Goal: Book appointment/travel/reservation

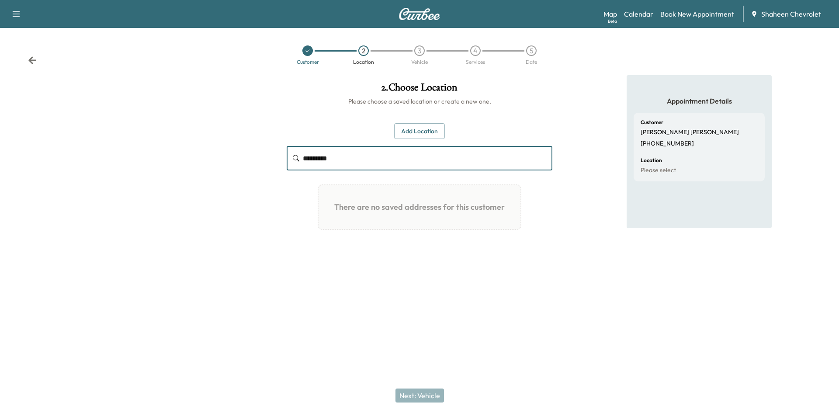
type input "********"
click at [426, 138] on button "Add Location" at bounding box center [419, 131] width 51 height 16
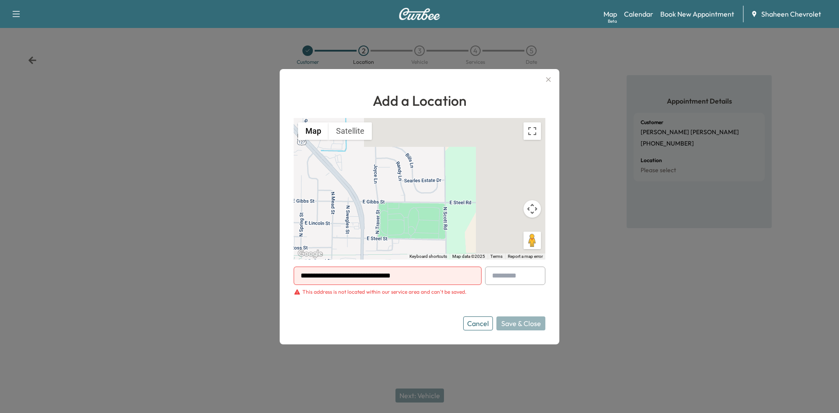
click at [554, 82] on button "button" at bounding box center [548, 80] width 15 height 14
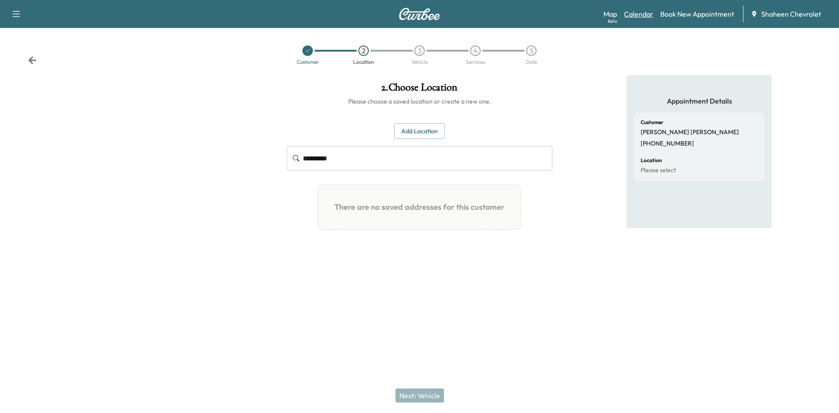
click at [645, 14] on link "Calendar" at bounding box center [638, 14] width 29 height 10
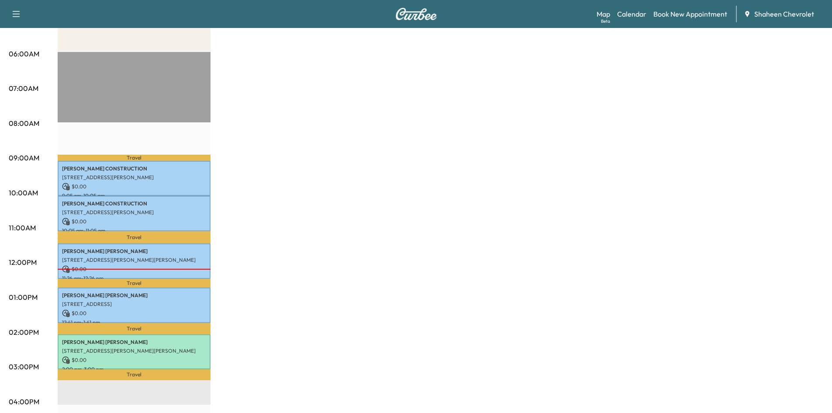
scroll to position [44, 0]
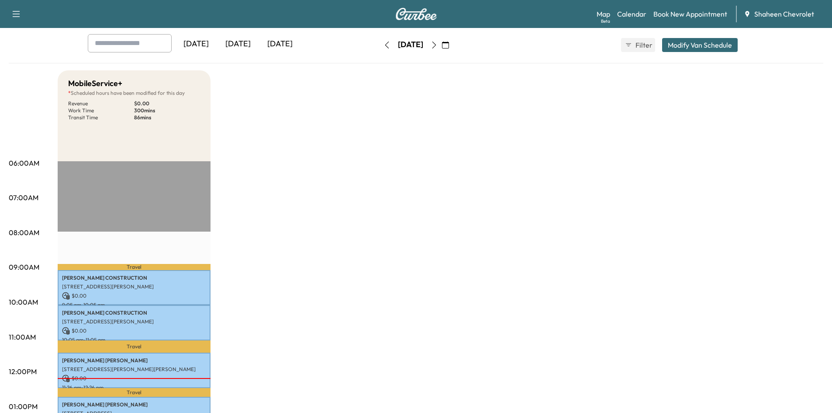
click at [436, 46] on icon "button" at bounding box center [434, 45] width 4 height 7
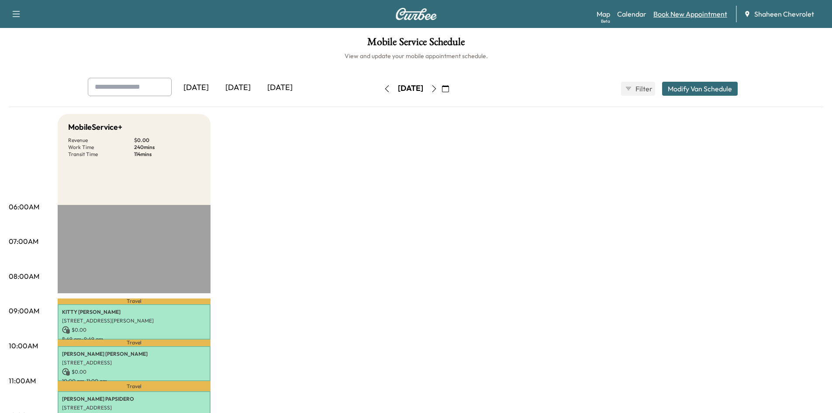
click at [682, 14] on link "Book New Appointment" at bounding box center [691, 14] width 74 height 10
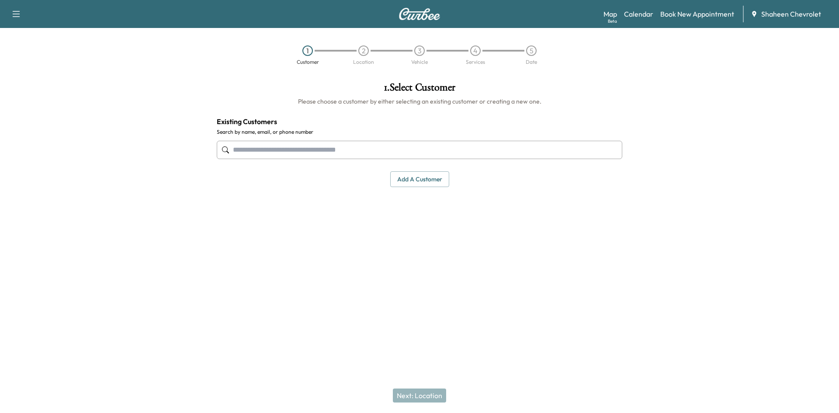
click at [330, 148] on input "text" at bounding box center [419, 150] width 405 height 18
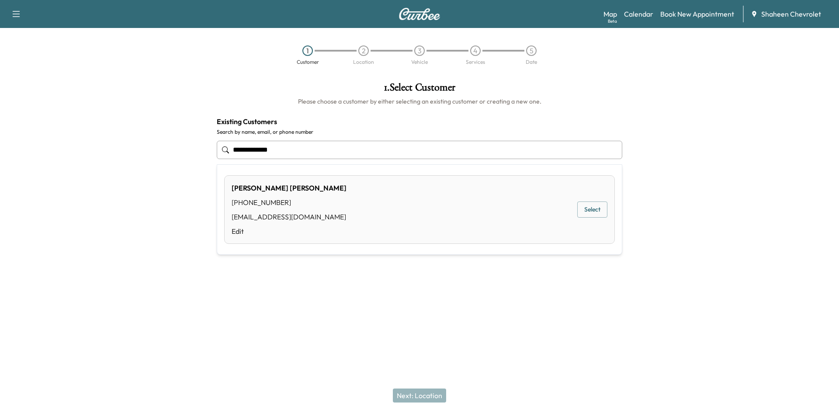
click at [596, 207] on button "Select" at bounding box center [592, 209] width 30 height 16
type input "**********"
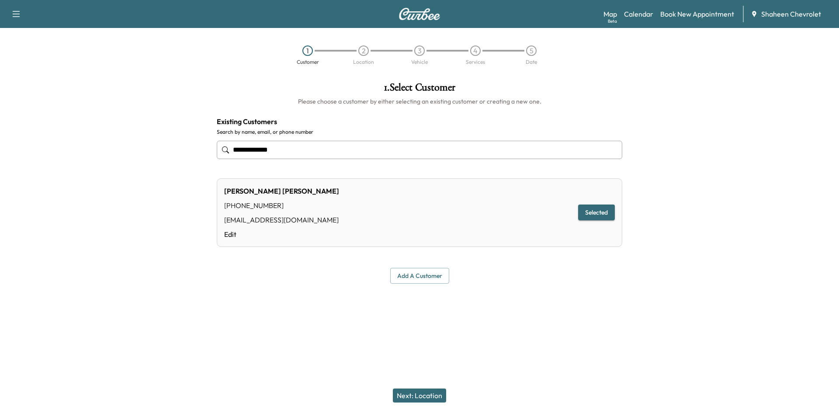
click at [442, 281] on button "Add a customer" at bounding box center [419, 276] width 59 height 16
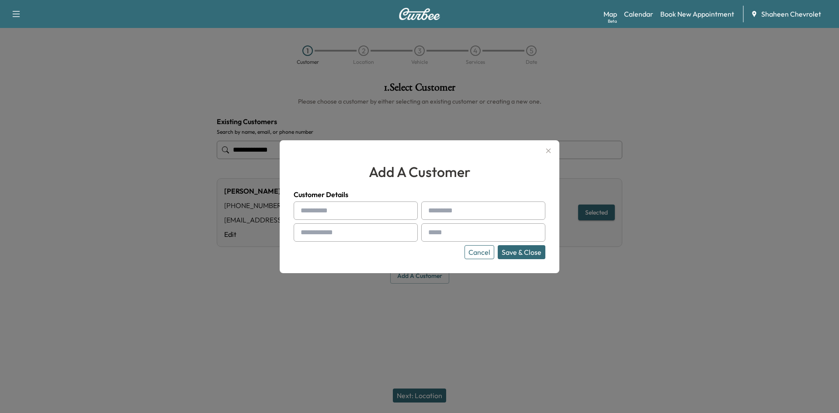
click at [490, 249] on button "Cancel" at bounding box center [479, 252] width 30 height 14
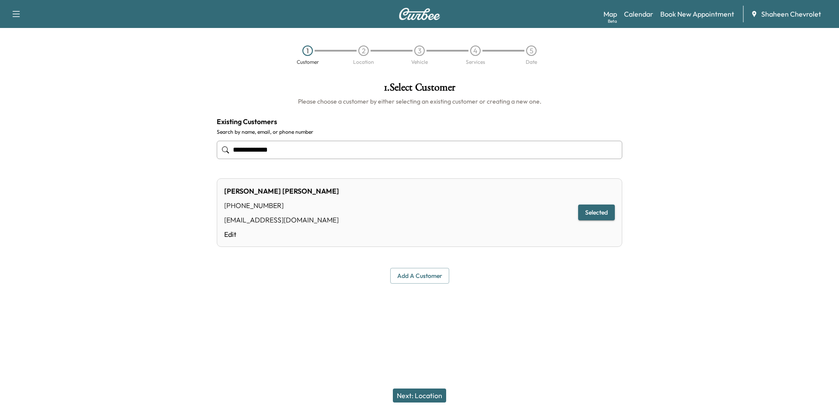
click at [413, 395] on button "Next: Location" at bounding box center [419, 395] width 53 height 14
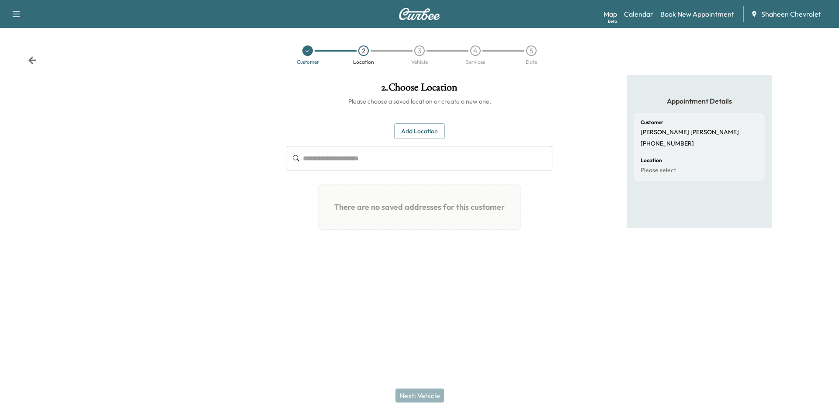
click at [361, 155] on input "text" at bounding box center [427, 158] width 249 height 24
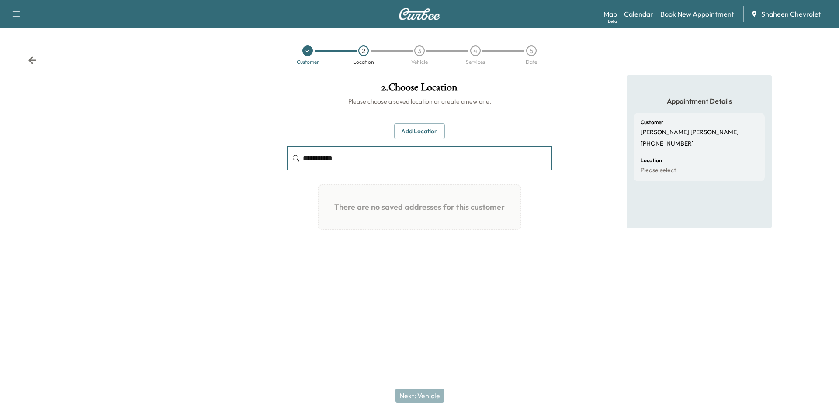
type input "**********"
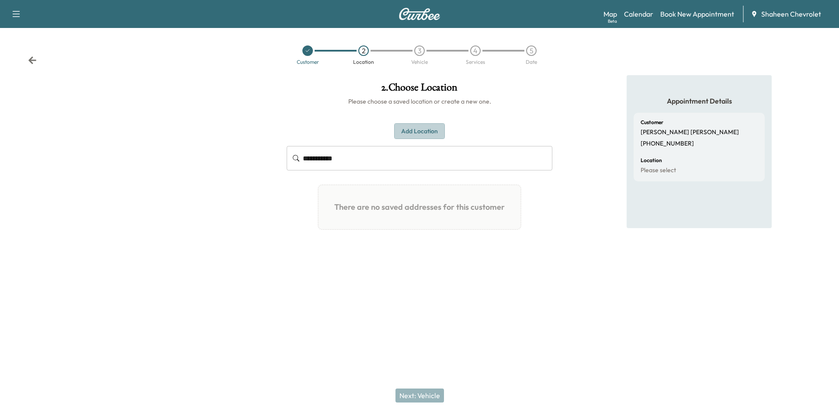
click at [419, 129] on button "Add Location" at bounding box center [419, 131] width 51 height 16
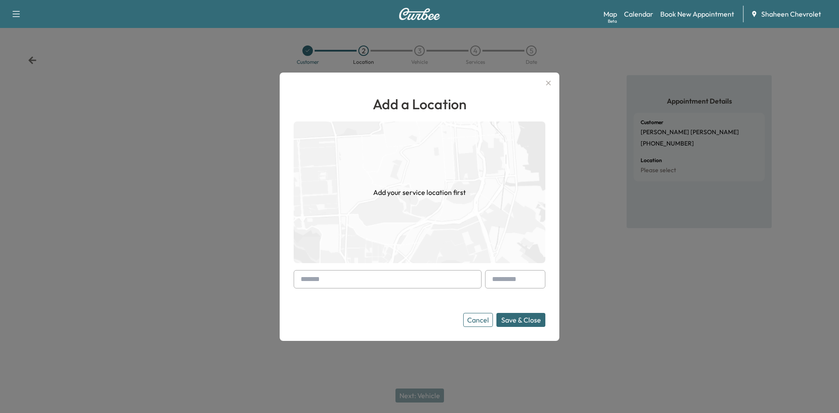
click at [335, 280] on input "text" at bounding box center [388, 279] width 188 height 18
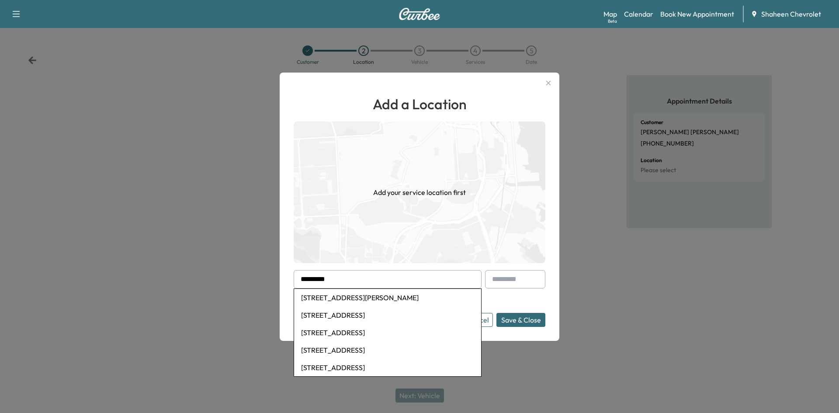
click at [346, 305] on li "[STREET_ADDRESS][PERSON_NAME]" at bounding box center [387, 297] width 187 height 17
type input "**********"
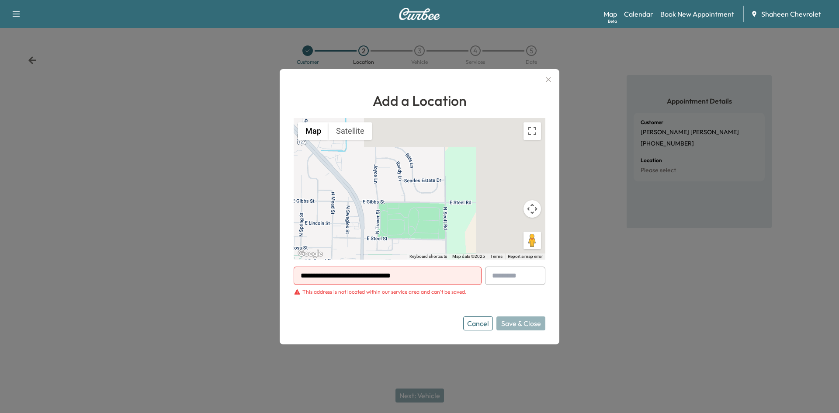
click at [622, 66] on div at bounding box center [419, 206] width 839 height 413
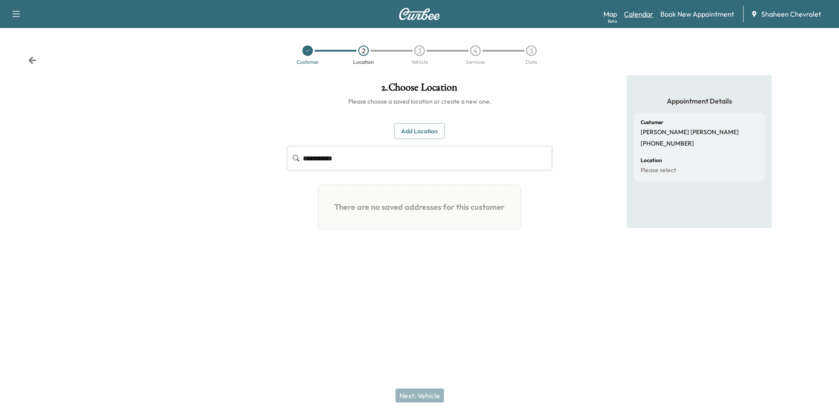
click at [651, 14] on link "Calendar" at bounding box center [638, 14] width 29 height 10
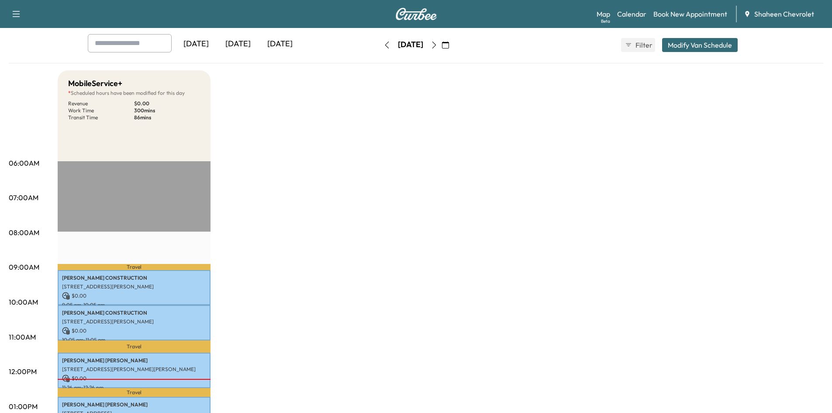
scroll to position [175, 0]
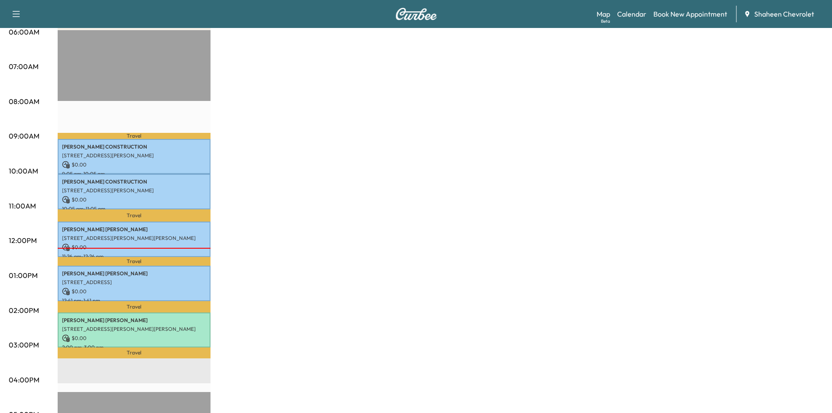
click at [251, 116] on div "MobileService+ * Scheduled hours have been modified for this day Revenue $ 0.00…" at bounding box center [441, 266] width 766 height 655
click at [681, 15] on link "Book New Appointment" at bounding box center [691, 14] width 74 height 10
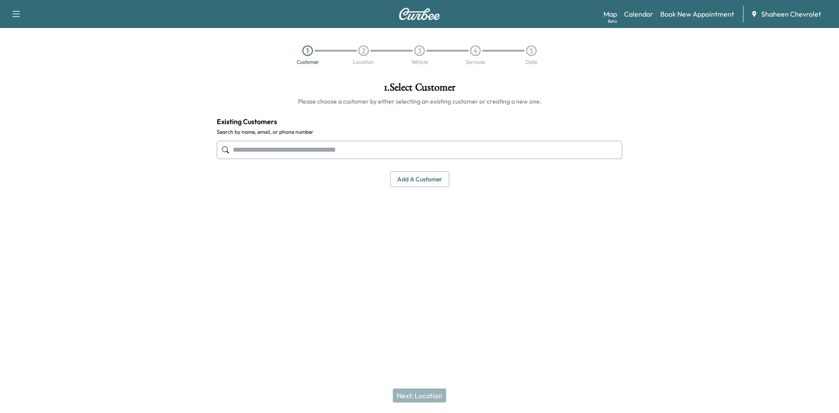
click at [391, 145] on input "text" at bounding box center [419, 150] width 405 height 18
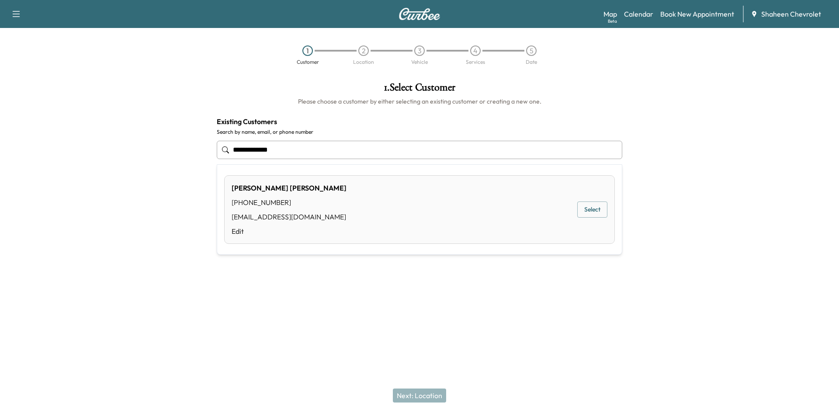
click at [585, 203] on button "Select" at bounding box center [592, 209] width 30 height 16
type input "**********"
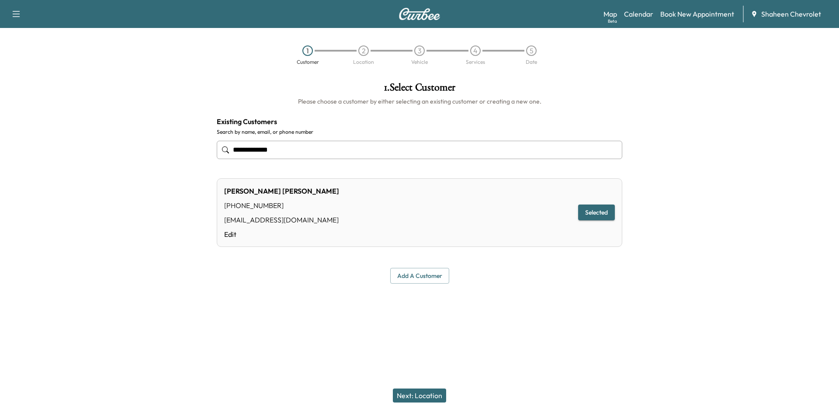
click at [421, 396] on button "Next: Location" at bounding box center [419, 395] width 53 height 14
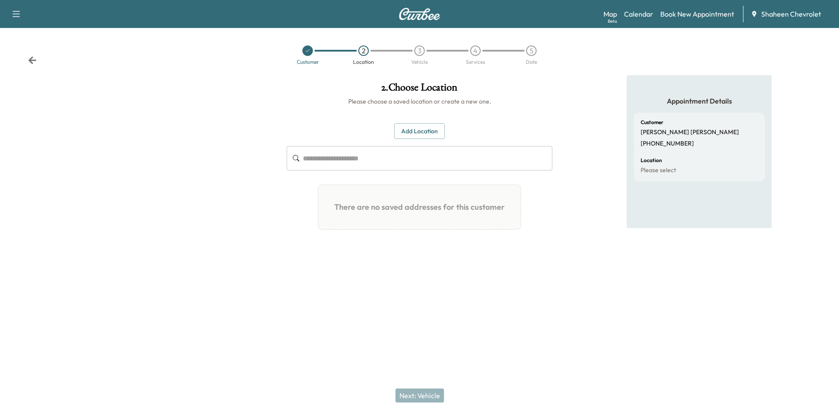
click at [423, 127] on button "Add Location" at bounding box center [419, 131] width 51 height 16
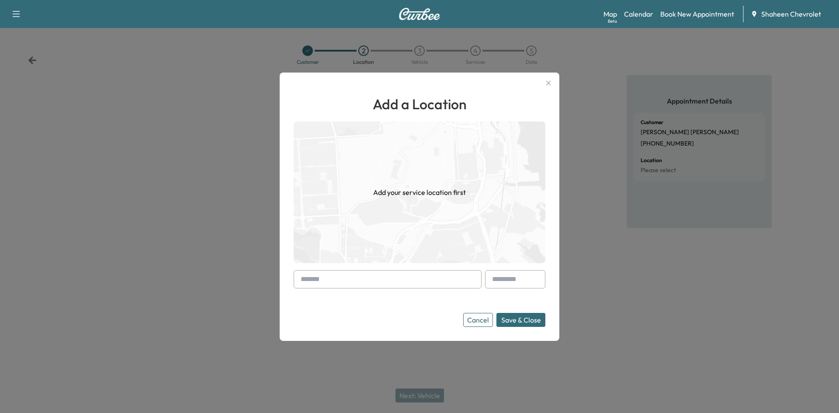
click at [344, 276] on input "text" at bounding box center [388, 279] width 188 height 18
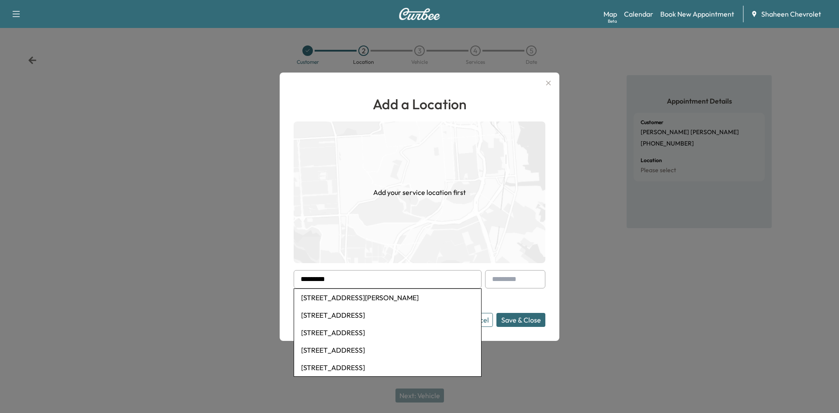
click at [357, 305] on li "[STREET_ADDRESS][PERSON_NAME]" at bounding box center [387, 297] width 187 height 17
type input "**********"
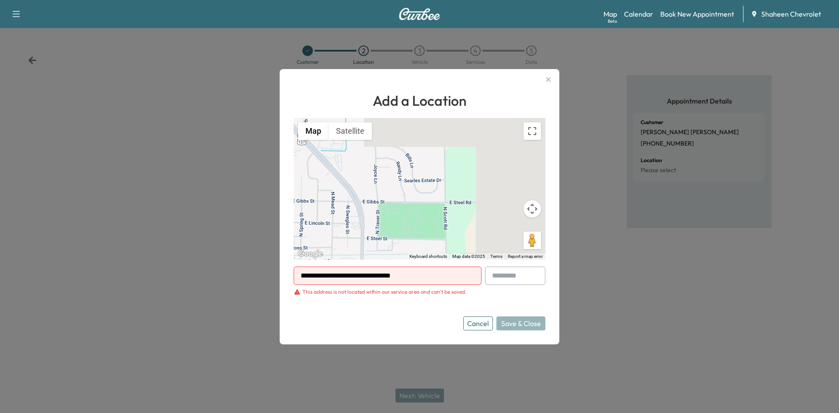
click at [579, 72] on div at bounding box center [419, 206] width 839 height 413
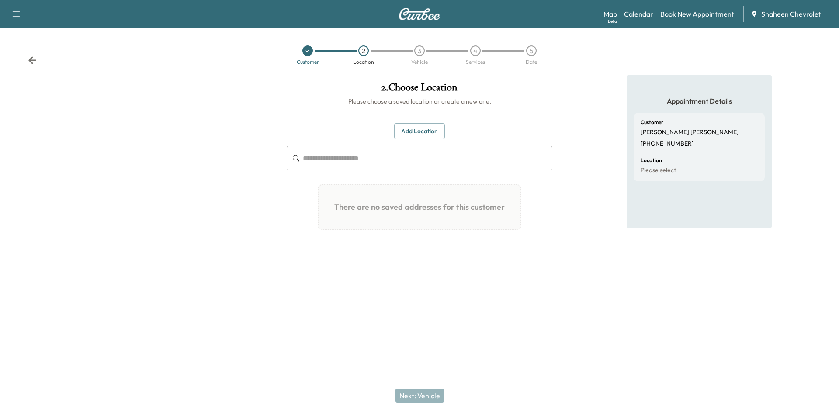
click at [642, 15] on link "Calendar" at bounding box center [638, 14] width 29 height 10
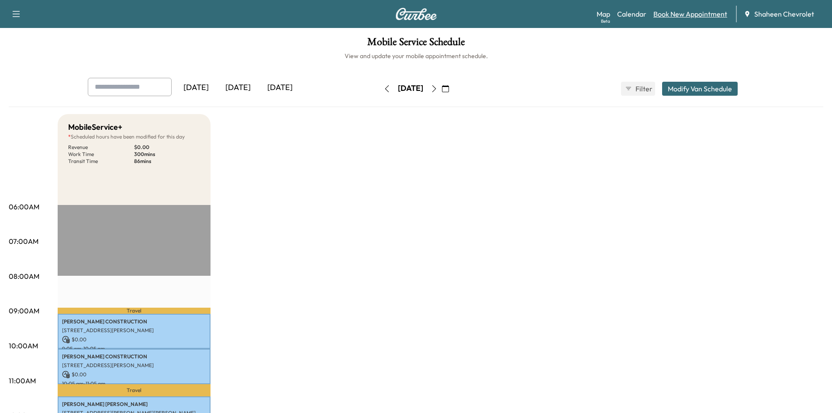
click at [690, 15] on link "Book New Appointment" at bounding box center [691, 14] width 74 height 10
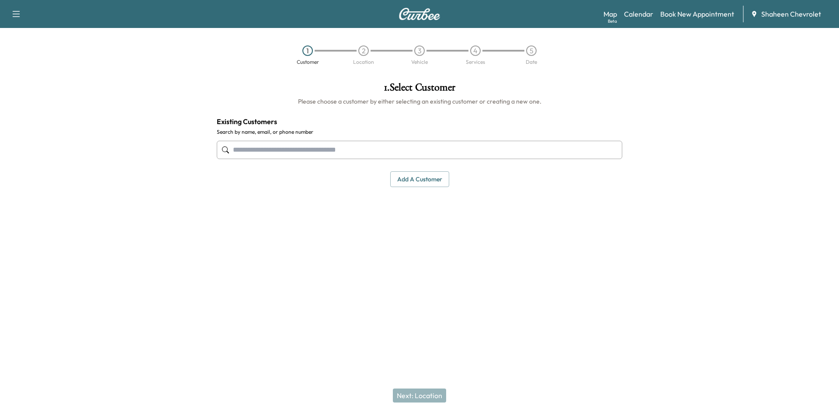
click at [396, 152] on input "text" at bounding box center [419, 150] width 405 height 18
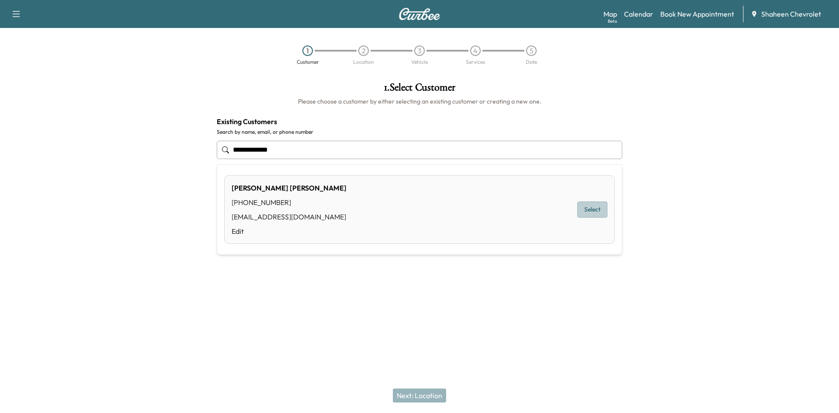
click at [591, 205] on button "Select" at bounding box center [592, 209] width 30 height 16
type input "**********"
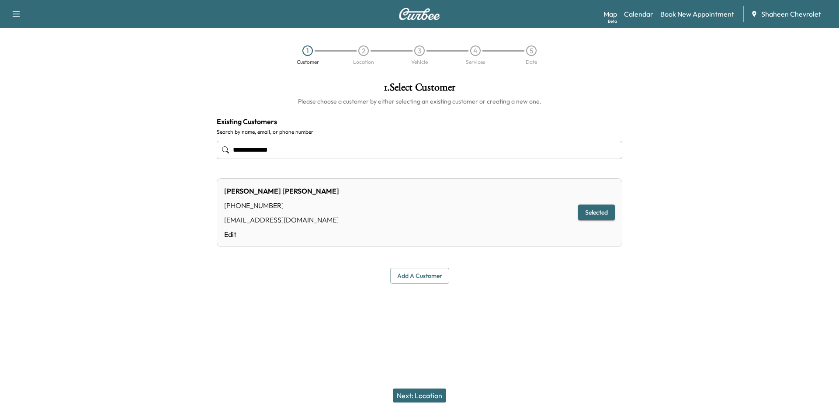
click at [412, 392] on button "Next: Location" at bounding box center [419, 395] width 53 height 14
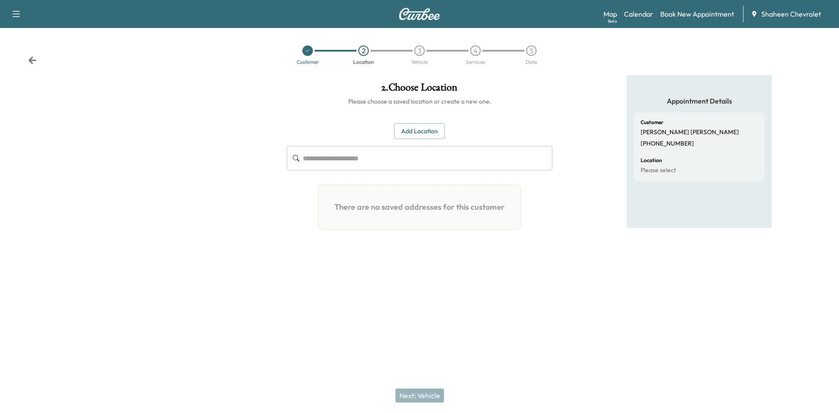
click at [384, 152] on input "text" at bounding box center [427, 158] width 249 height 24
click at [402, 138] on button "Add Location" at bounding box center [419, 131] width 51 height 16
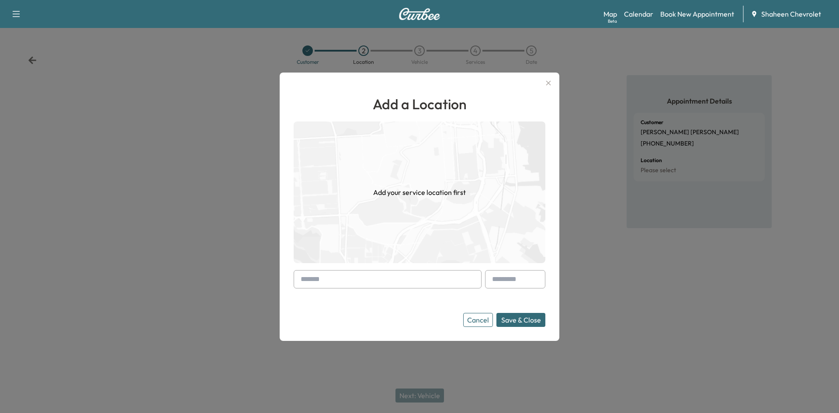
click at [361, 280] on input "text" at bounding box center [388, 279] width 188 height 18
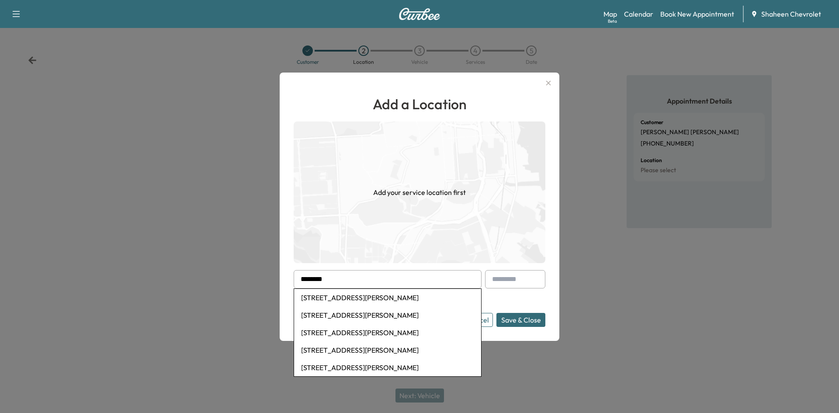
click at [354, 300] on li "[STREET_ADDRESS][PERSON_NAME]" at bounding box center [387, 297] width 187 height 17
type input "**********"
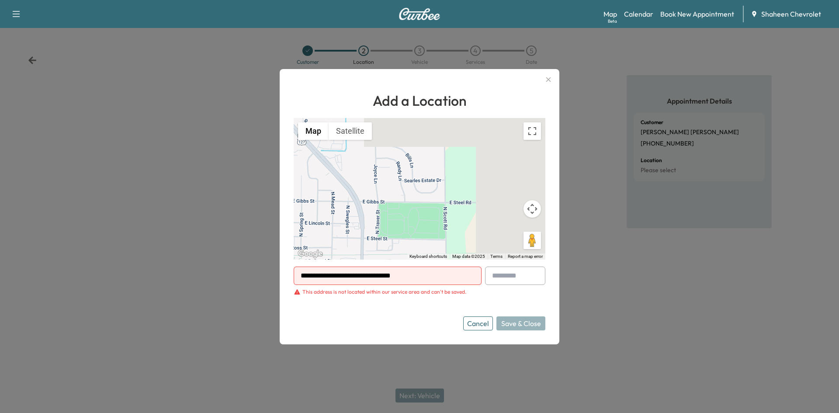
click at [602, 93] on div at bounding box center [419, 206] width 839 height 413
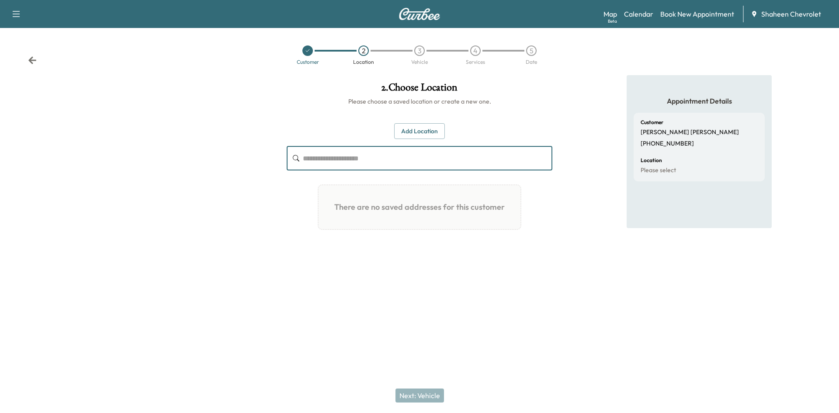
click at [405, 167] on input "text" at bounding box center [427, 158] width 249 height 24
click at [422, 125] on button "Add Location" at bounding box center [419, 131] width 51 height 16
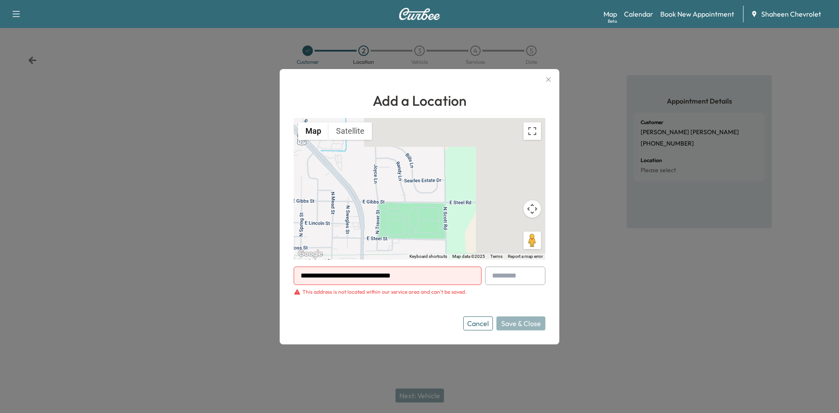
click at [546, 77] on icon "button" at bounding box center [548, 79] width 10 height 10
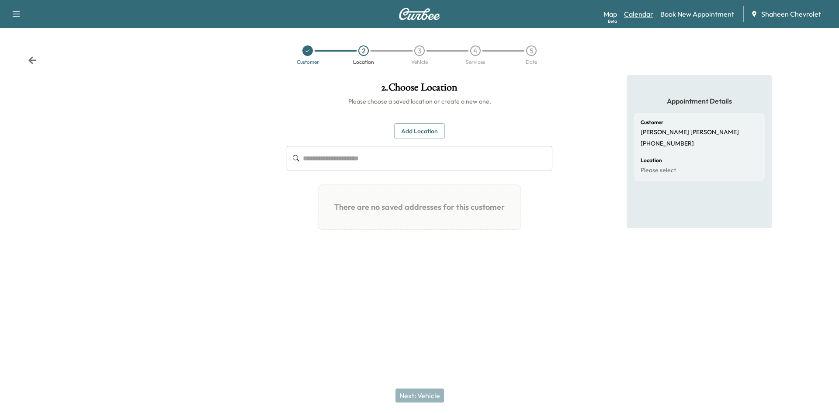
click at [644, 11] on link "Calendar" at bounding box center [638, 14] width 29 height 10
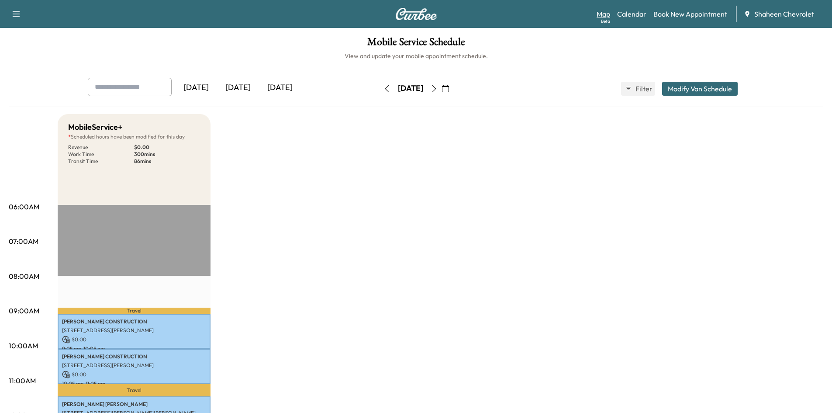
click at [602, 16] on link "Map Beta" at bounding box center [604, 14] width 14 height 10
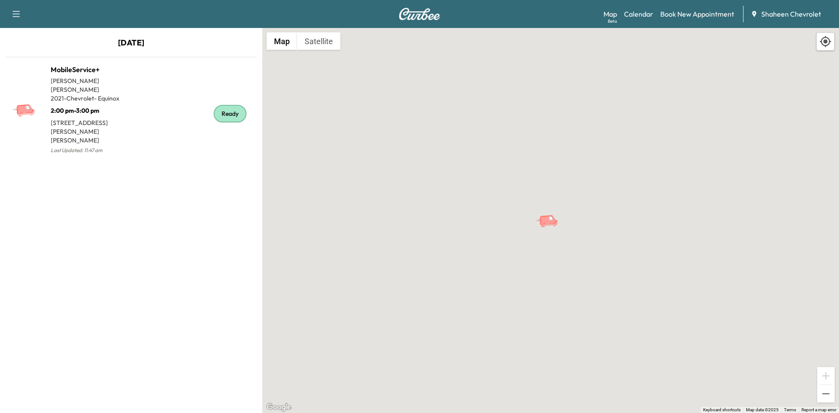
click at [393, 198] on div "To activate drag with keyboard, press Alt + Enter. Once in keyboard drag state,…" at bounding box center [550, 220] width 577 height 385
click at [506, 192] on div "To activate drag with keyboard, press Alt + Enter. Once in keyboard drag state,…" at bounding box center [550, 220] width 577 height 385
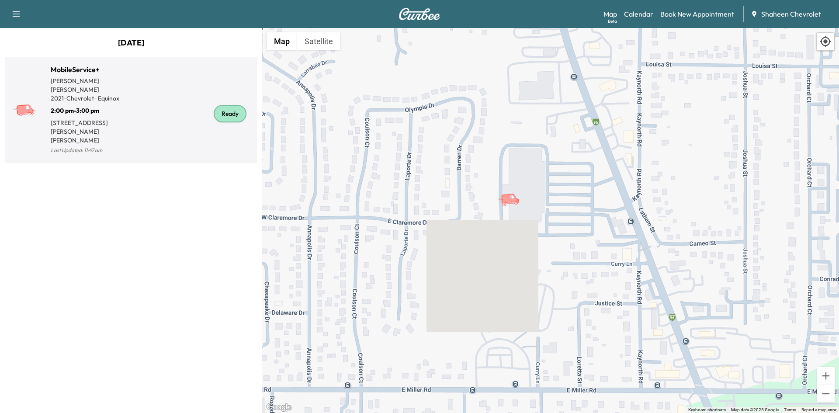
click at [191, 119] on div "Ready" at bounding box center [192, 113] width 122 height 85
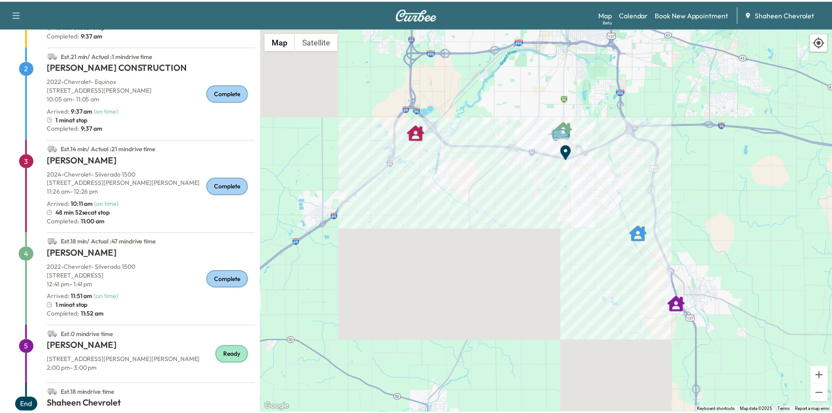
scroll to position [172, 0]
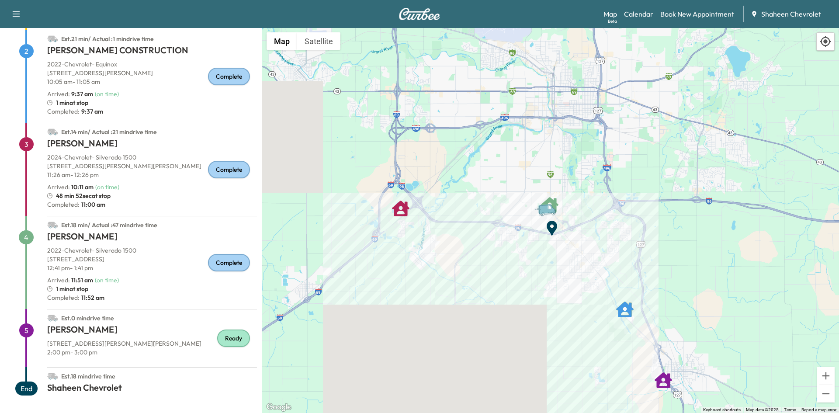
drag, startPoint x: 567, startPoint y: 256, endPoint x: 550, endPoint y: 324, distance: 69.8
click at [550, 324] on div "To activate drag with keyboard, press Alt + Enter. Once in keyboard drag state,…" at bounding box center [550, 220] width 577 height 385
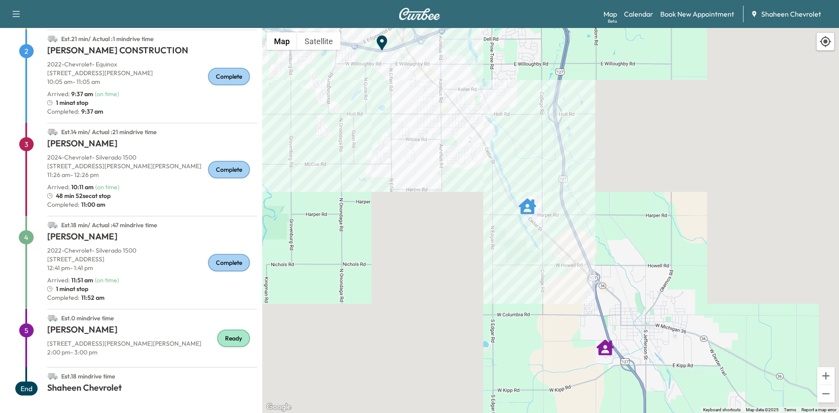
drag, startPoint x: 651, startPoint y: 335, endPoint x: 470, endPoint y: 161, distance: 250.6
click at [470, 161] on div "To activate drag with keyboard, press Alt + Enter. Once in keyboard drag state,…" at bounding box center [550, 220] width 577 height 385
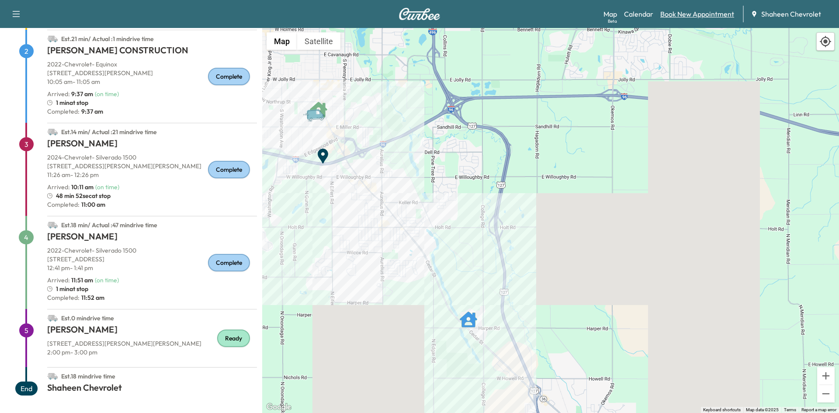
click at [724, 17] on link "Book New Appointment" at bounding box center [697, 14] width 74 height 10
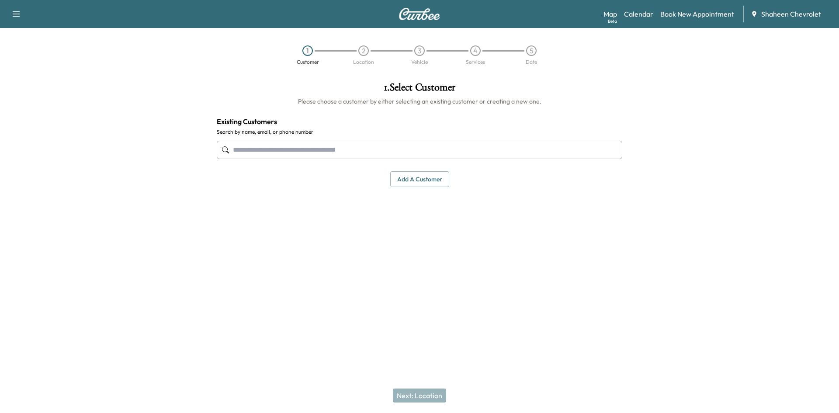
click at [398, 153] on input "text" at bounding box center [419, 150] width 405 height 18
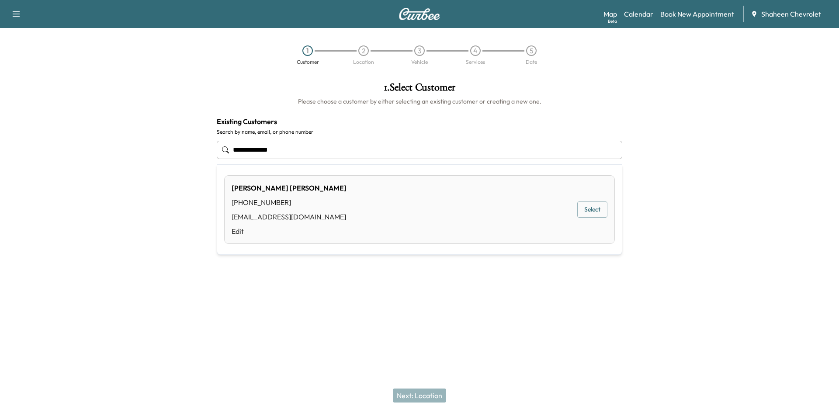
click at [593, 211] on button "Select" at bounding box center [592, 209] width 30 height 16
type input "**********"
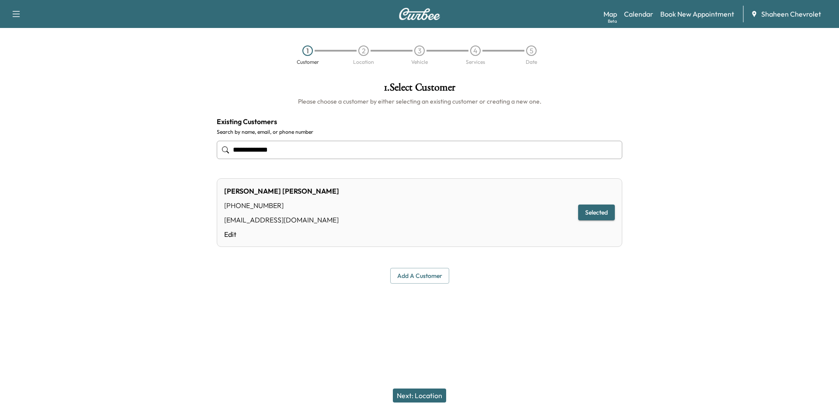
click at [416, 396] on button "Next: Location" at bounding box center [419, 395] width 53 height 14
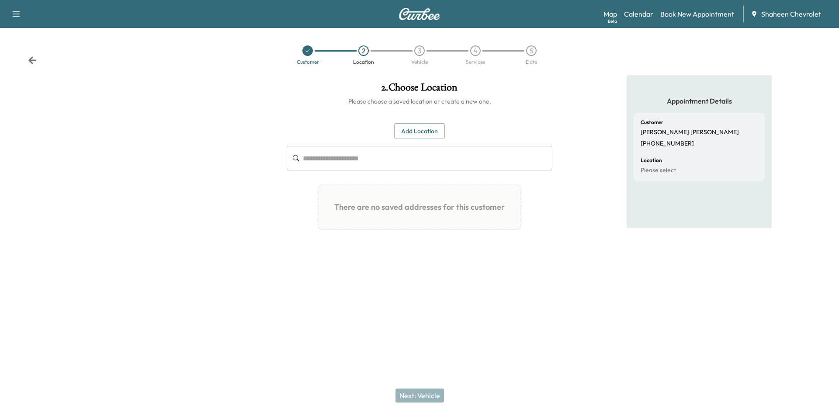
click at [412, 132] on button "Add Location" at bounding box center [419, 131] width 51 height 16
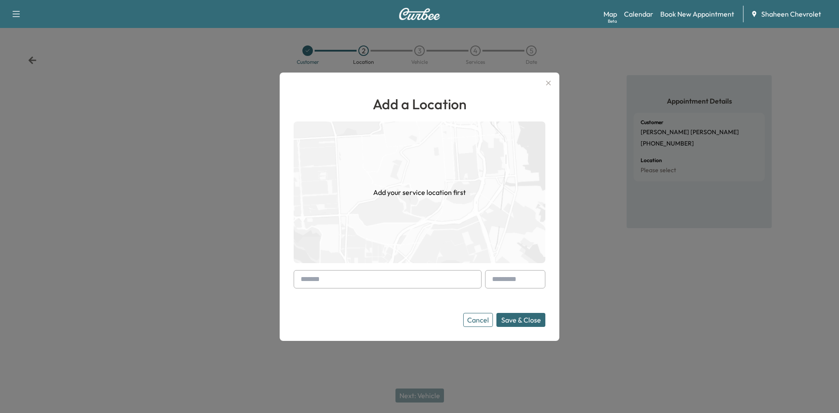
click at [343, 274] on input "text" at bounding box center [388, 279] width 188 height 18
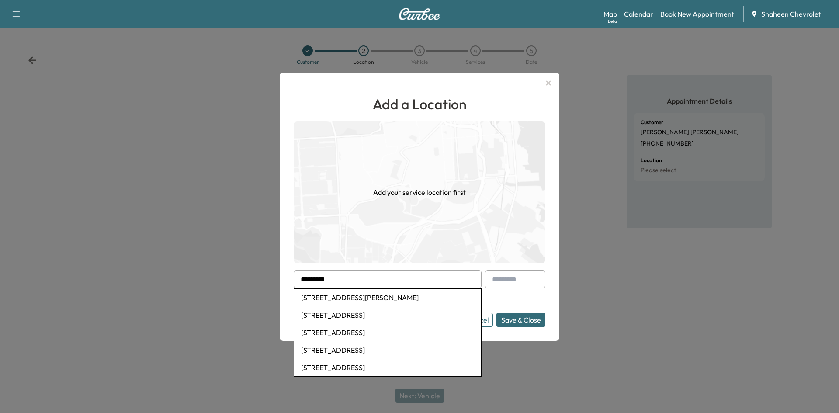
click at [333, 297] on li "[STREET_ADDRESS][PERSON_NAME]" at bounding box center [387, 297] width 187 height 17
type input "**********"
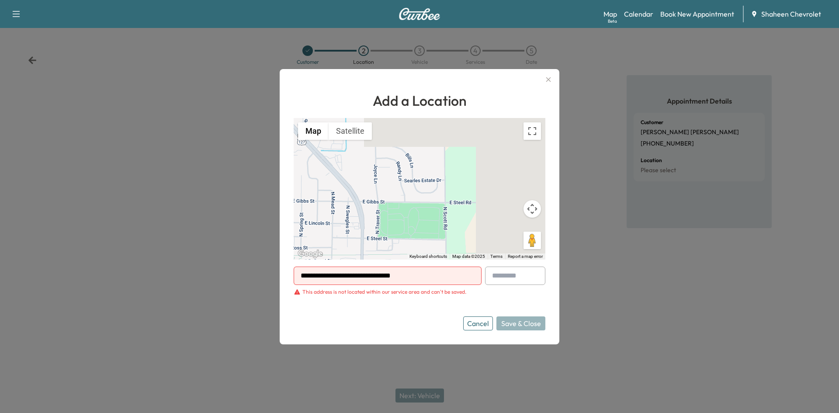
click at [513, 318] on div "Cancel Save & Close" at bounding box center [504, 323] width 82 height 14
click at [512, 320] on div "Cancel Save & Close" at bounding box center [504, 323] width 82 height 14
click at [547, 82] on icon "button" at bounding box center [548, 79] width 10 height 10
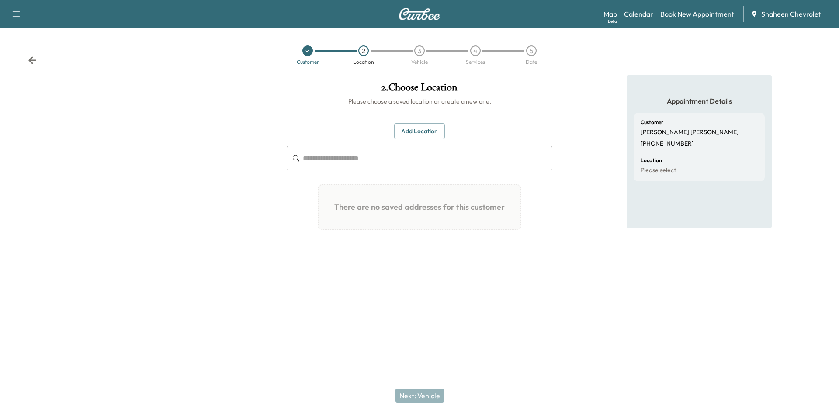
click at [582, 164] on div "Appointment Details Customer [PERSON_NAME] [PHONE_NUMBER] Location Please select" at bounding box center [699, 178] width 280 height 207
click at [682, 13] on link "Book New Appointment" at bounding box center [697, 14] width 74 height 10
click at [648, 15] on link "Calendar" at bounding box center [638, 14] width 29 height 10
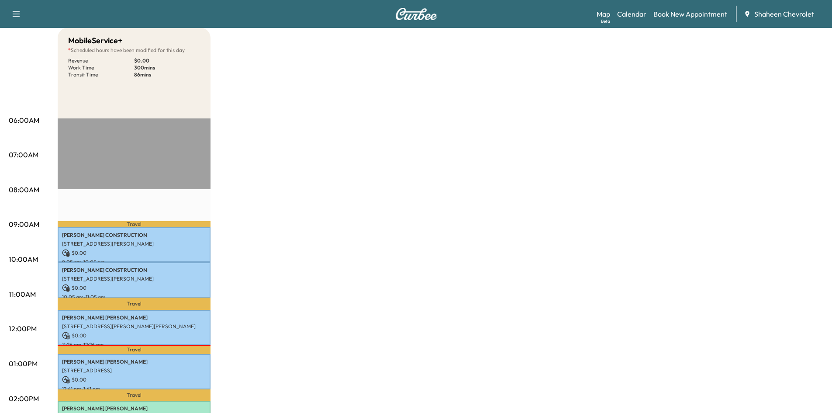
scroll to position [218, 0]
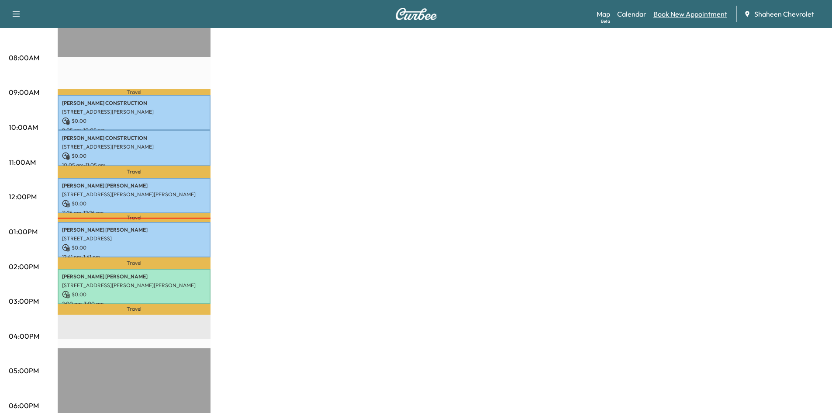
click at [680, 14] on link "Book New Appointment" at bounding box center [691, 14] width 74 height 10
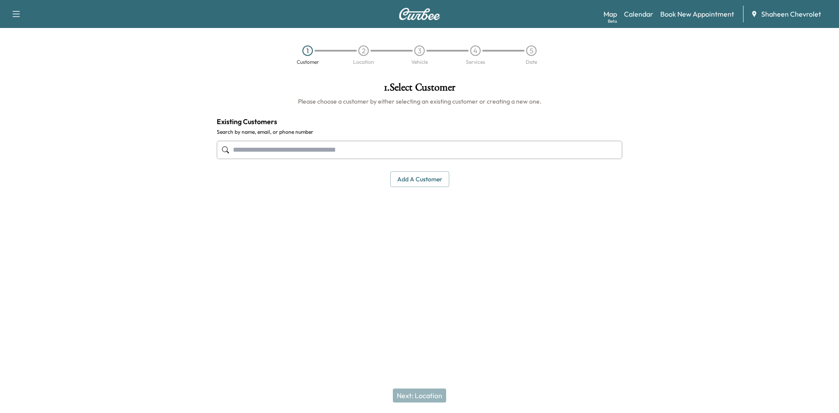
click at [362, 151] on input "text" at bounding box center [419, 150] width 405 height 18
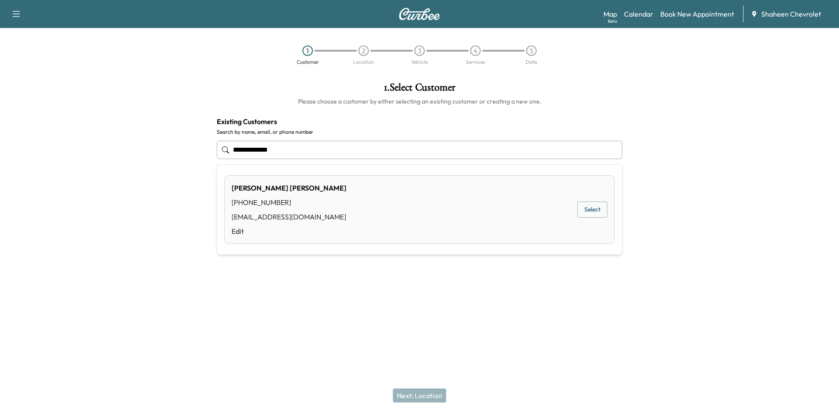
click at [590, 208] on button "Select" at bounding box center [592, 209] width 30 height 16
type input "**********"
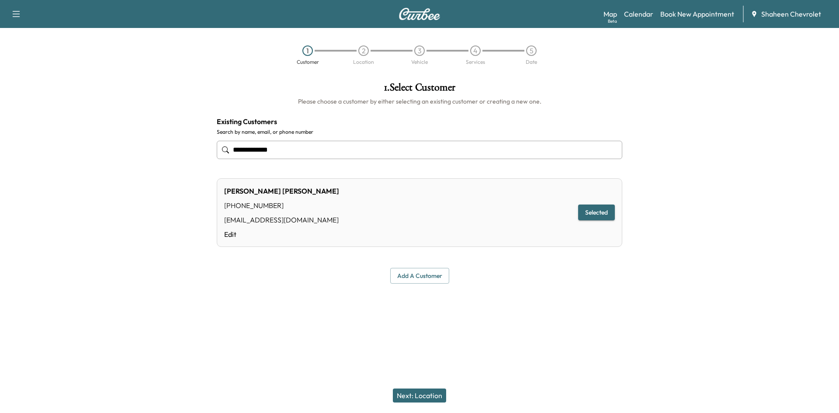
click at [424, 394] on button "Next: Location" at bounding box center [419, 395] width 53 height 14
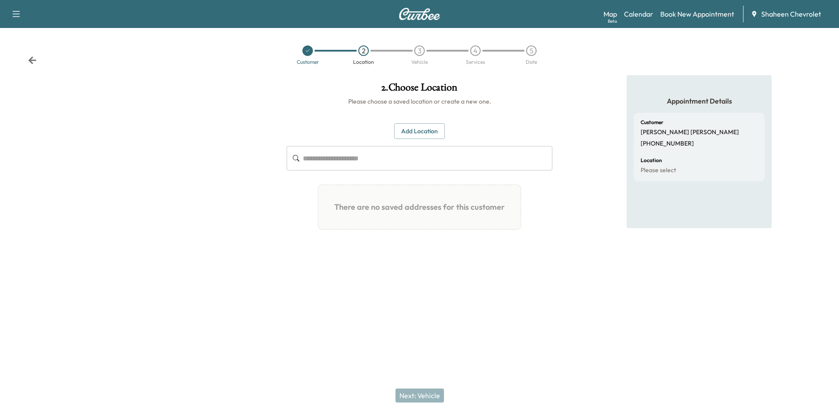
click at [403, 135] on button "Add Location" at bounding box center [419, 131] width 51 height 16
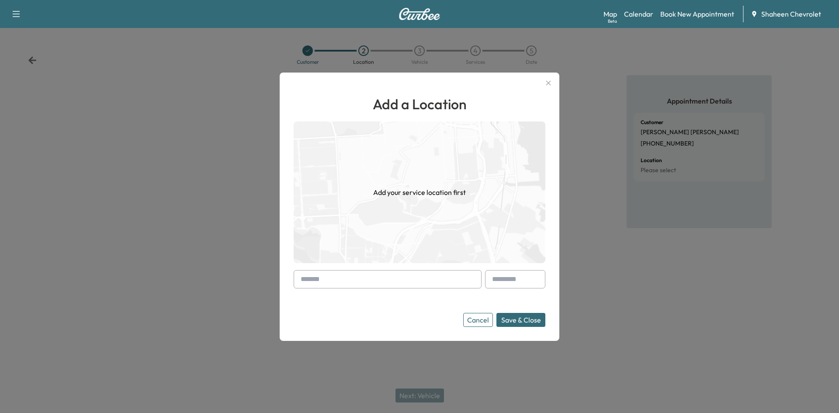
click at [337, 276] on input "text" at bounding box center [388, 279] width 188 height 18
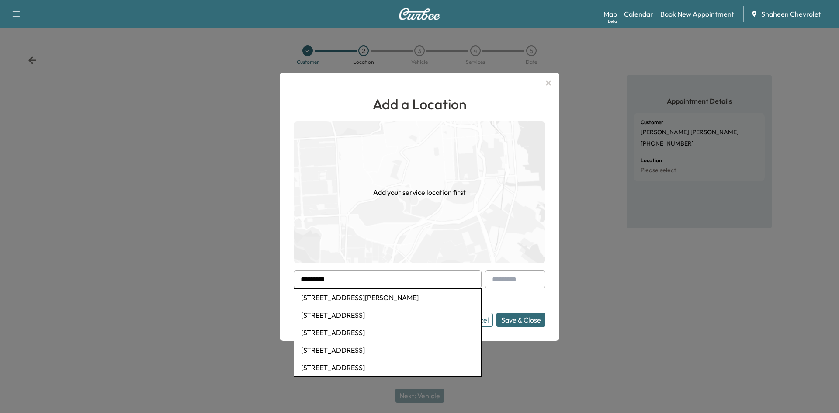
click at [338, 298] on li "[STREET_ADDRESS][PERSON_NAME]" at bounding box center [387, 297] width 187 height 17
type input "**********"
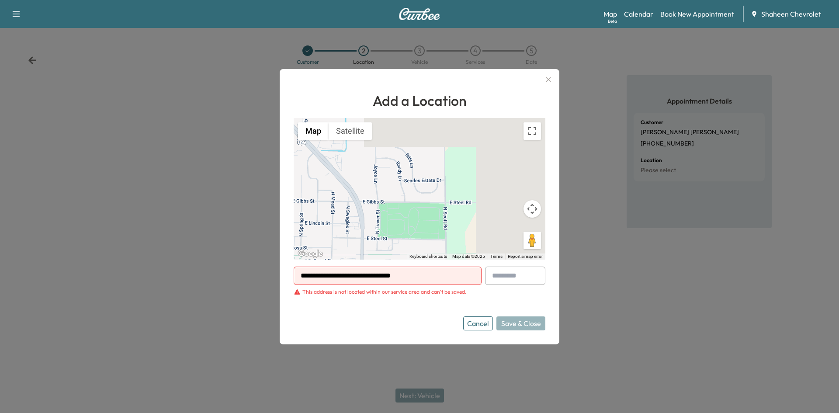
click at [115, 209] on div at bounding box center [419, 206] width 839 height 413
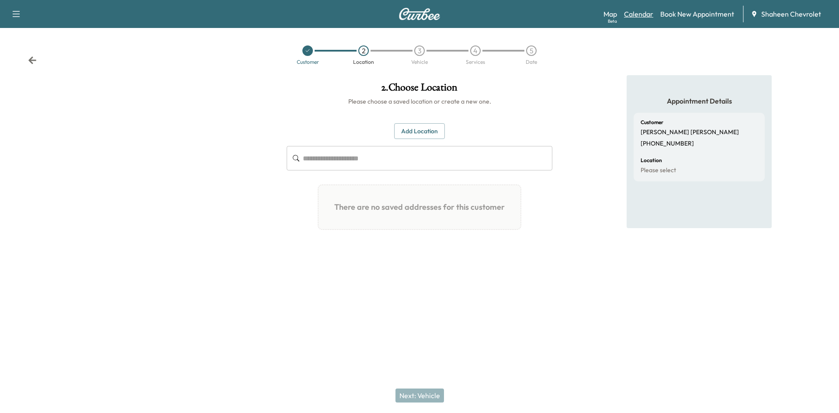
click at [649, 14] on link "Calendar" at bounding box center [638, 14] width 29 height 10
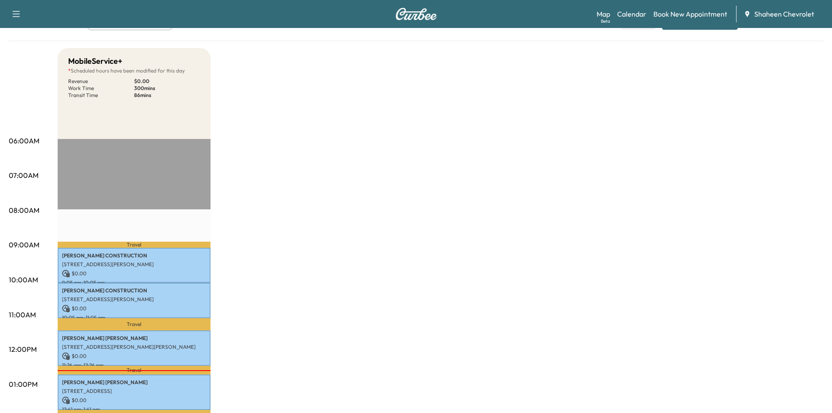
scroll to position [175, 0]
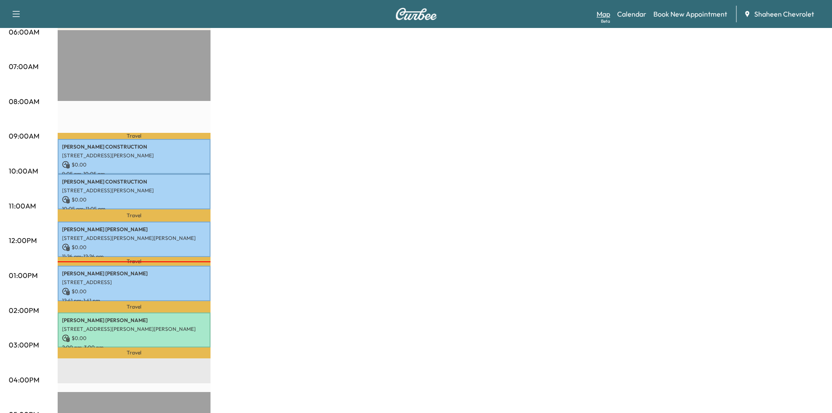
click at [603, 10] on link "Map Beta" at bounding box center [604, 14] width 14 height 10
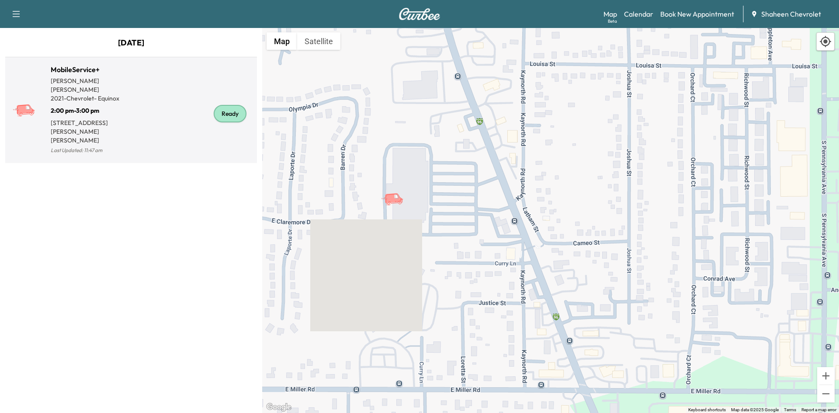
click at [155, 118] on div "Ready" at bounding box center [192, 113] width 122 height 85
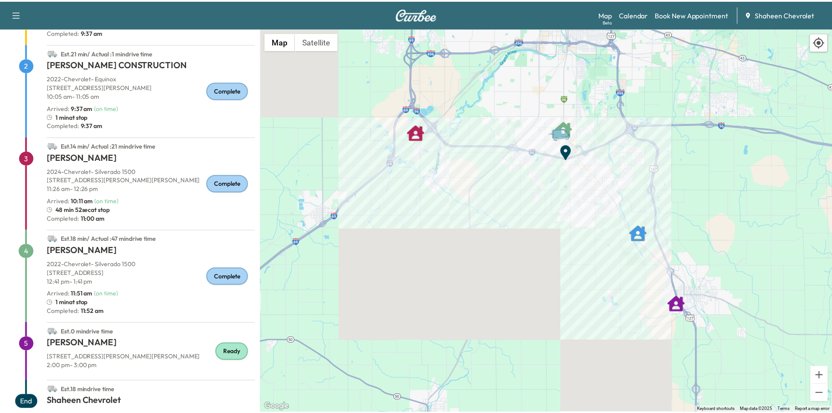
scroll to position [172, 0]
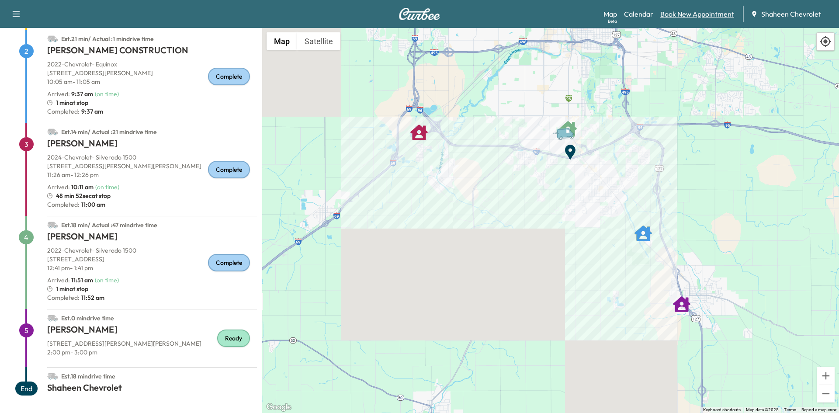
click at [706, 16] on link "Book New Appointment" at bounding box center [697, 14] width 74 height 10
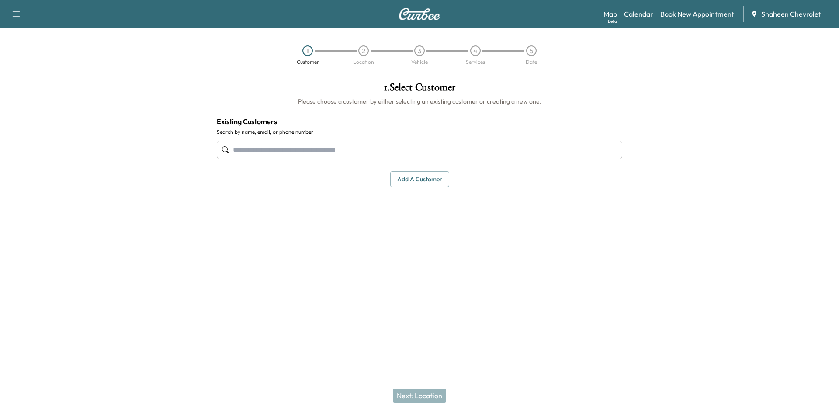
click at [402, 151] on input "text" at bounding box center [419, 150] width 405 height 18
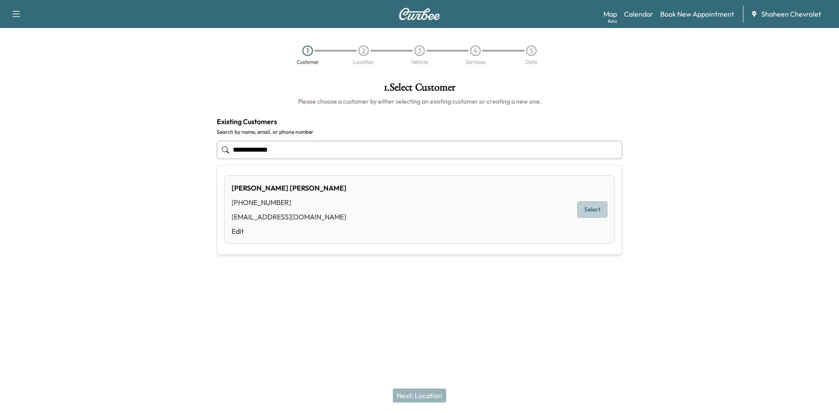
click at [593, 214] on button "Select" at bounding box center [592, 209] width 30 height 16
type input "**********"
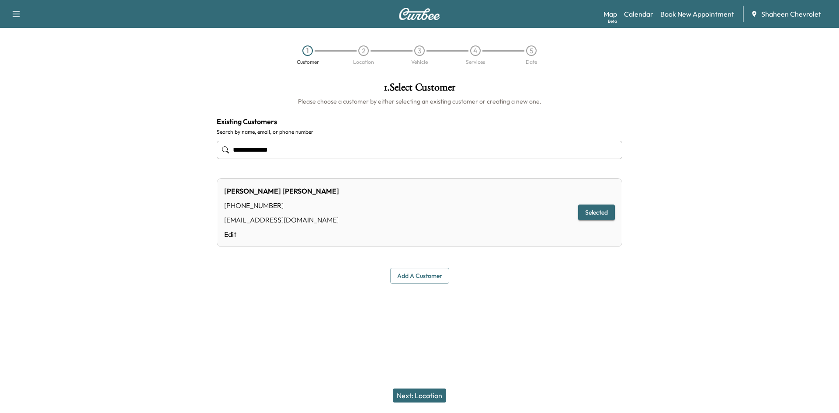
click at [423, 389] on button "Next: Location" at bounding box center [419, 395] width 53 height 14
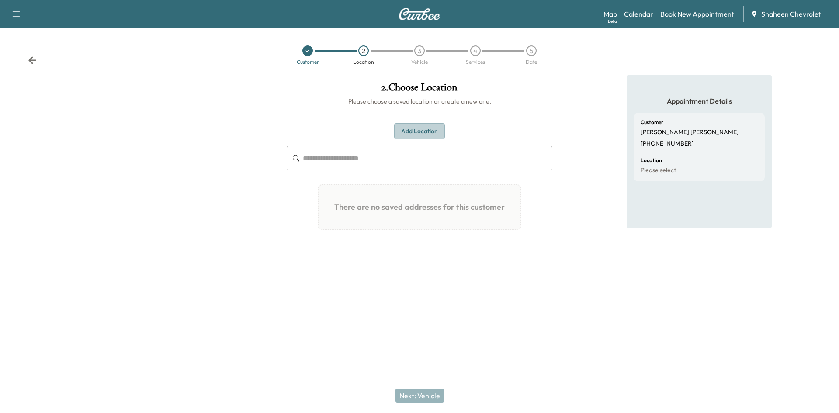
click at [414, 135] on button "Add Location" at bounding box center [419, 131] width 51 height 16
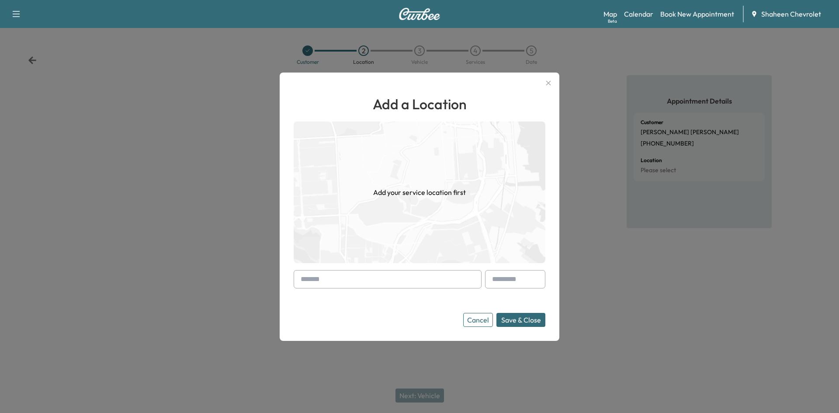
click at [371, 277] on input "text" at bounding box center [388, 279] width 188 height 18
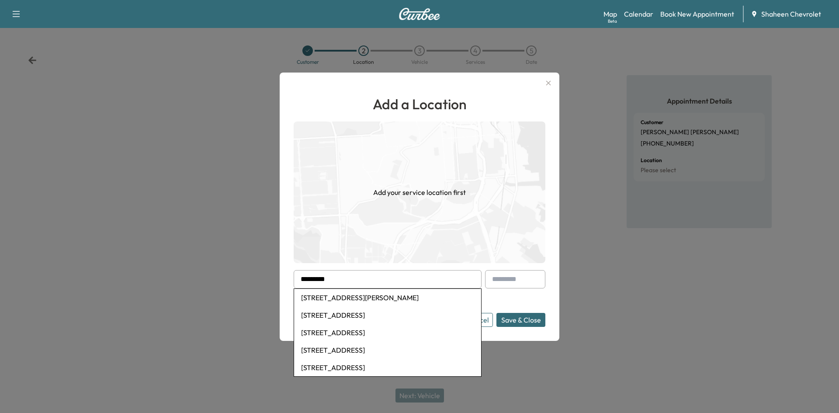
click at [362, 298] on li "[STREET_ADDRESS][PERSON_NAME]" at bounding box center [387, 297] width 187 height 17
type input "**********"
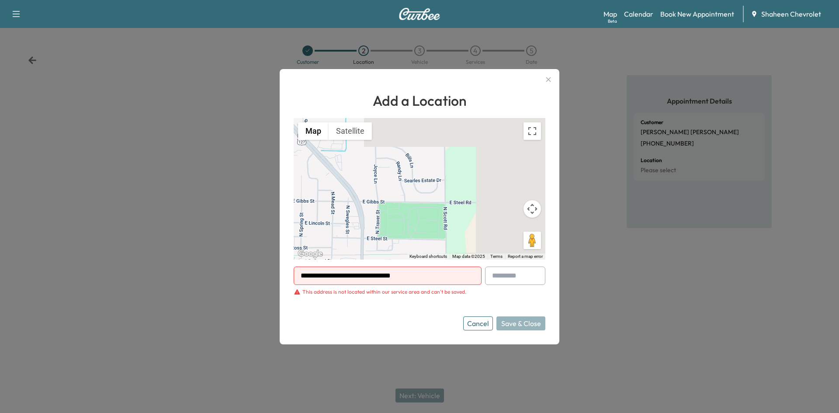
click at [547, 80] on icon "button" at bounding box center [548, 79] width 10 height 10
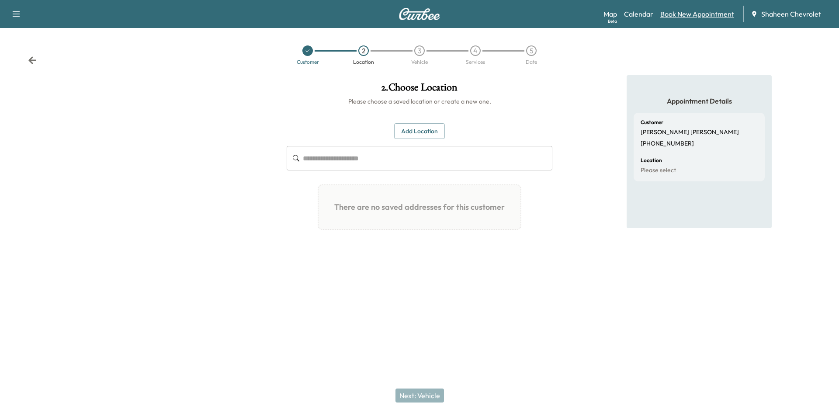
click at [689, 15] on link "Book New Appointment" at bounding box center [697, 14] width 74 height 10
click at [639, 17] on link "Calendar" at bounding box center [638, 14] width 29 height 10
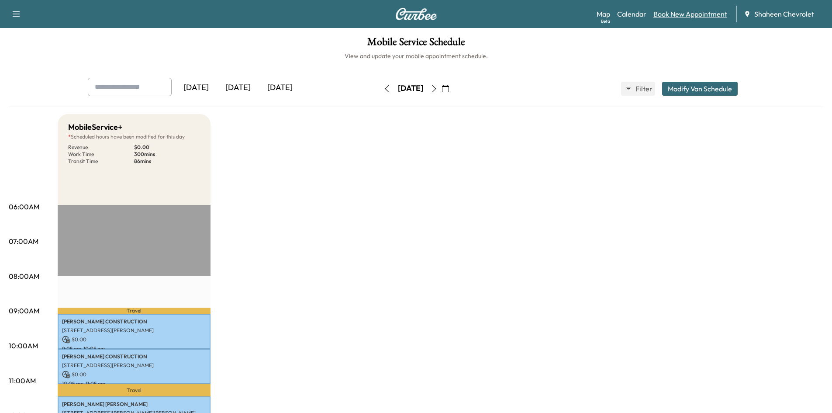
click at [679, 13] on link "Book New Appointment" at bounding box center [691, 14] width 74 height 10
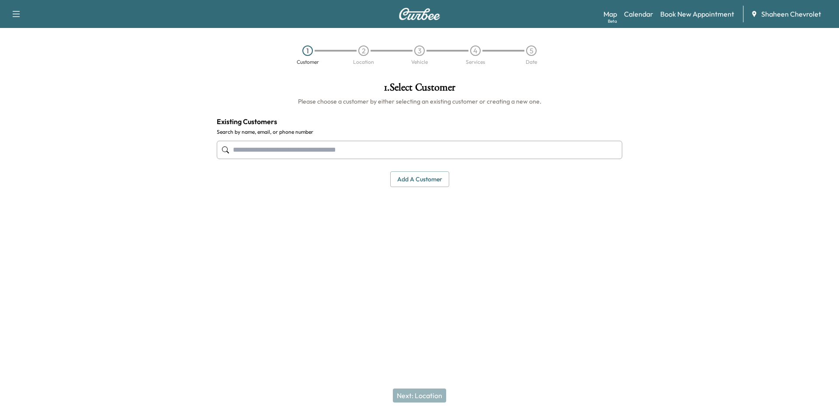
click at [364, 156] on input "text" at bounding box center [419, 150] width 405 height 18
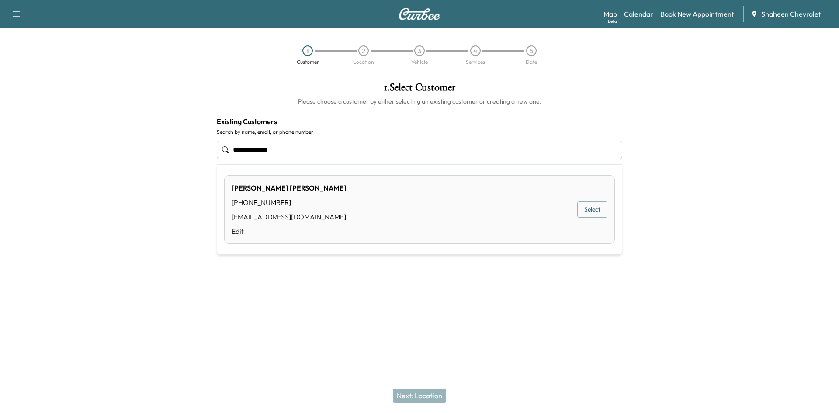
click at [367, 218] on div "[PERSON_NAME] [PHONE_NUMBER] [EMAIL_ADDRESS][DOMAIN_NAME] Edit Select" at bounding box center [419, 209] width 391 height 69
type input "**********"
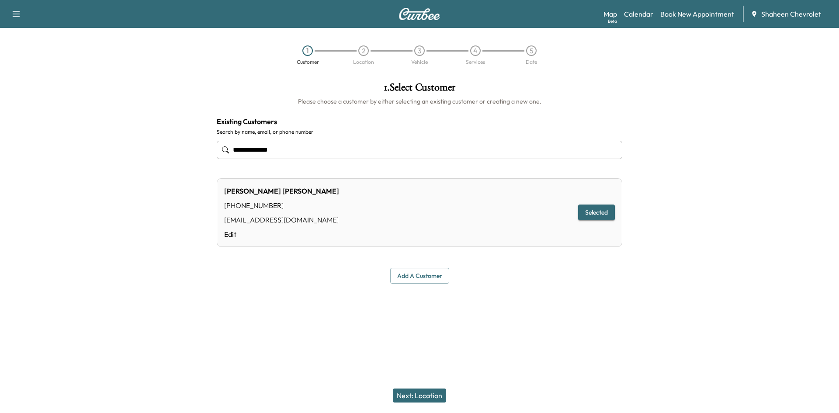
click at [412, 395] on button "Next: Location" at bounding box center [419, 395] width 53 height 14
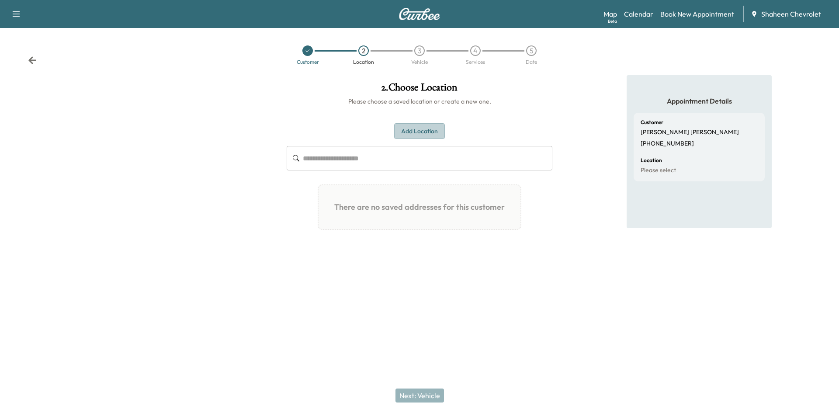
click at [412, 130] on button "Add Location" at bounding box center [419, 131] width 51 height 16
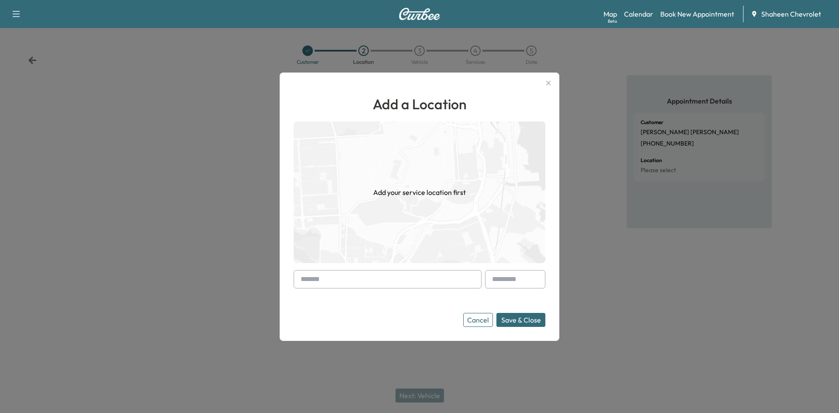
click at [373, 276] on input "text" at bounding box center [388, 279] width 188 height 18
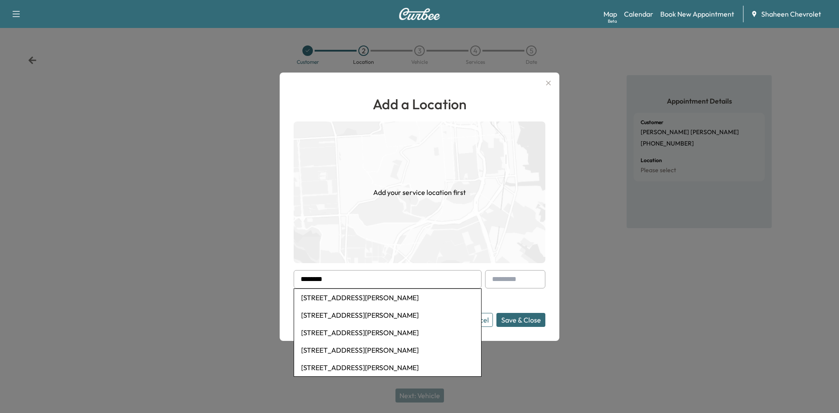
click at [361, 297] on li "[STREET_ADDRESS][PERSON_NAME]" at bounding box center [387, 297] width 187 height 17
type input "**********"
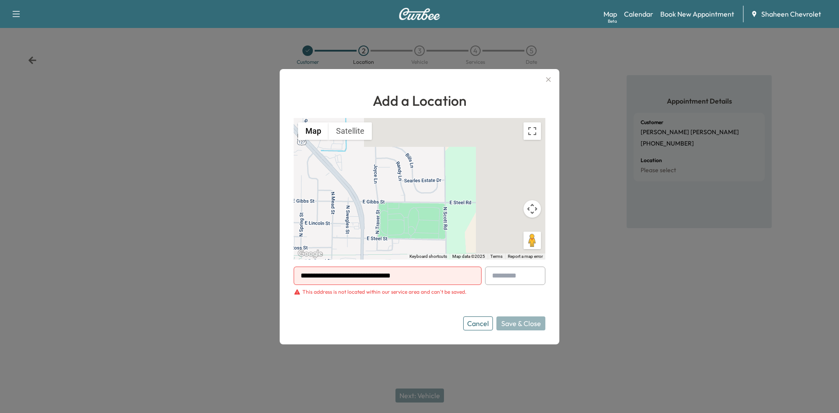
click at [172, 208] on div at bounding box center [419, 206] width 839 height 413
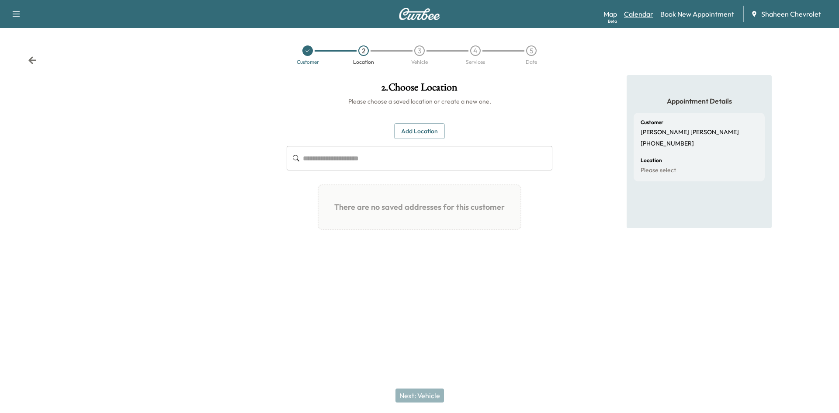
click at [643, 15] on link "Calendar" at bounding box center [638, 14] width 29 height 10
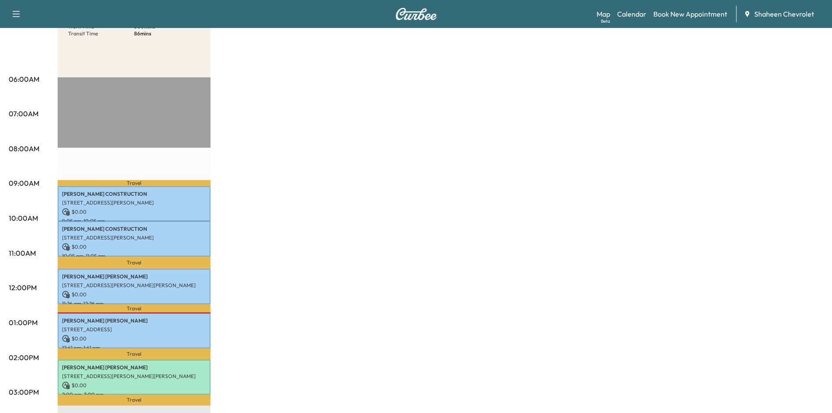
scroll to position [87, 0]
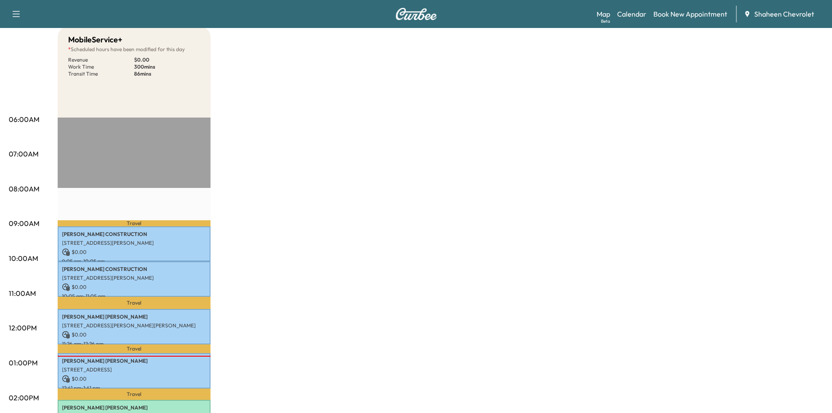
click at [698, 7] on div "Map Beta Calendar Book New Appointment Shaheen Chevrolet" at bounding box center [711, 14] width 229 height 17
click at [694, 13] on link "Book New Appointment" at bounding box center [691, 14] width 74 height 10
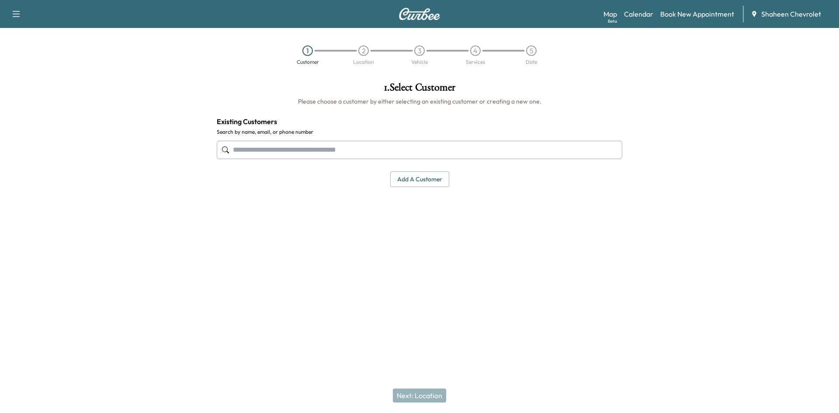
click at [404, 152] on input "text" at bounding box center [419, 150] width 405 height 18
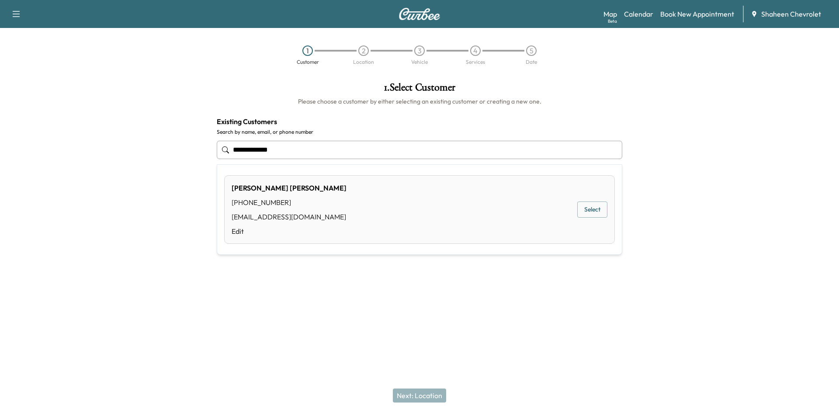
click at [389, 207] on div "[PERSON_NAME] [PHONE_NUMBER] [EMAIL_ADDRESS][DOMAIN_NAME] Edit Select" at bounding box center [419, 209] width 391 height 69
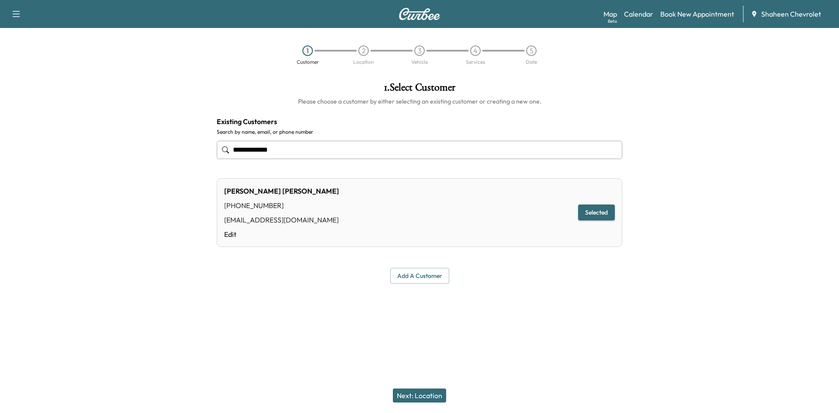
type input "**********"
click at [407, 395] on button "Next: Location" at bounding box center [419, 395] width 53 height 14
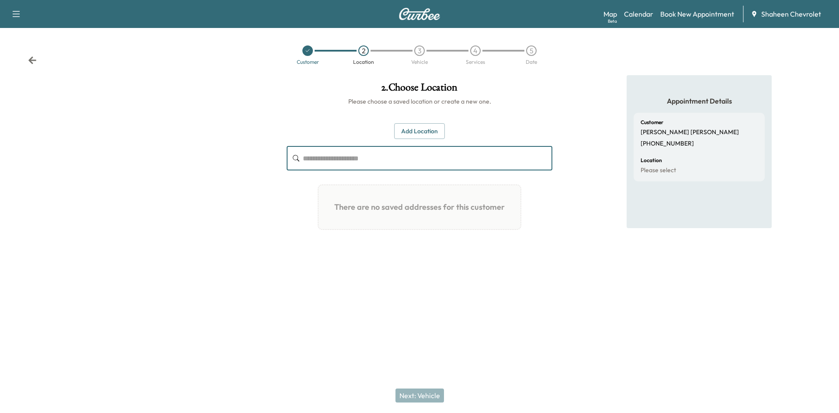
click at [406, 146] on input "text" at bounding box center [427, 158] width 249 height 24
click at [412, 135] on button "Add Location" at bounding box center [419, 131] width 51 height 16
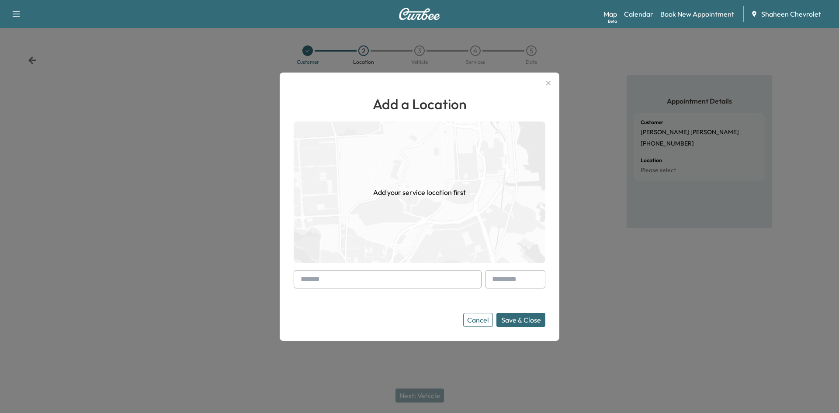
click at [357, 274] on input "text" at bounding box center [388, 279] width 188 height 18
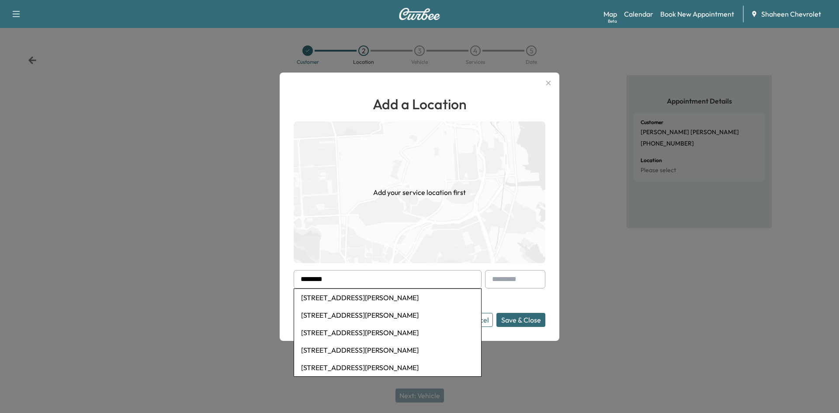
click at [374, 294] on li "[STREET_ADDRESS][PERSON_NAME]" at bounding box center [387, 297] width 187 height 17
type input "**********"
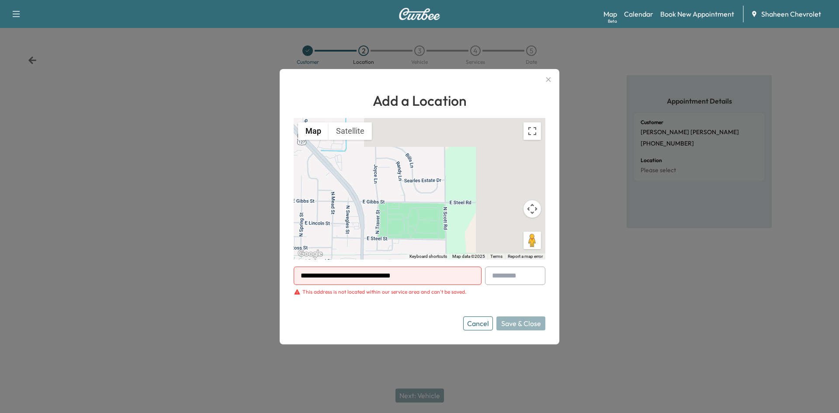
click at [187, 167] on div at bounding box center [419, 206] width 839 height 413
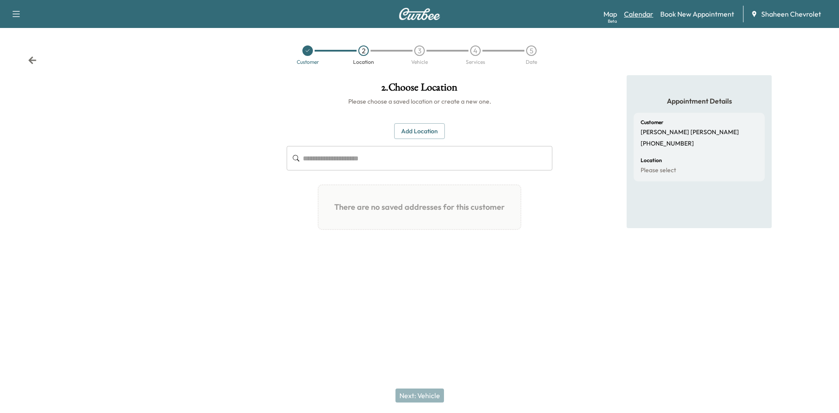
click at [645, 14] on link "Calendar" at bounding box center [638, 14] width 29 height 10
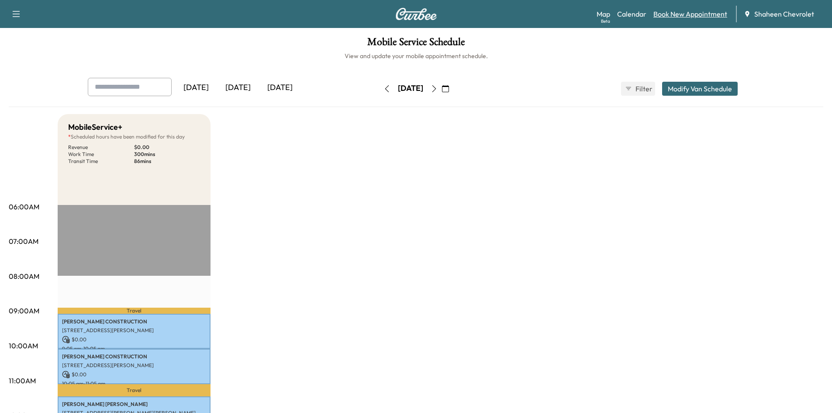
click at [666, 16] on link "Book New Appointment" at bounding box center [691, 14] width 74 height 10
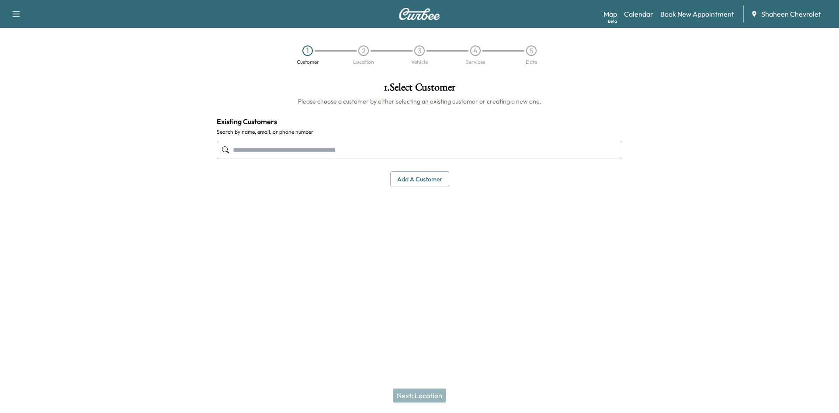
click at [270, 155] on input "text" at bounding box center [419, 150] width 405 height 18
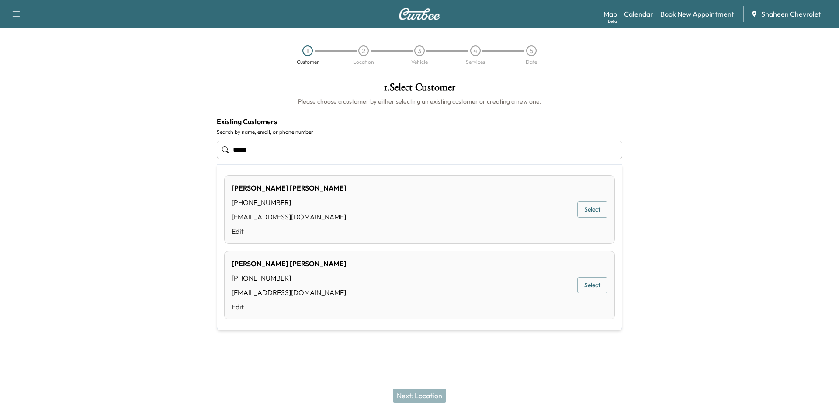
click at [556, 291] on div "[PERSON_NAME] [PHONE_NUMBER] [EMAIL_ADDRESS][DOMAIN_NAME] Edit Select" at bounding box center [419, 285] width 391 height 69
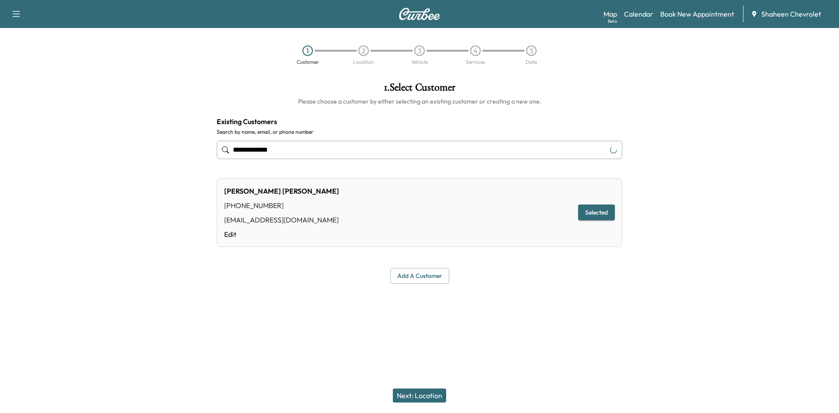
type input "**********"
click at [432, 399] on button "Next: Location" at bounding box center [419, 395] width 53 height 14
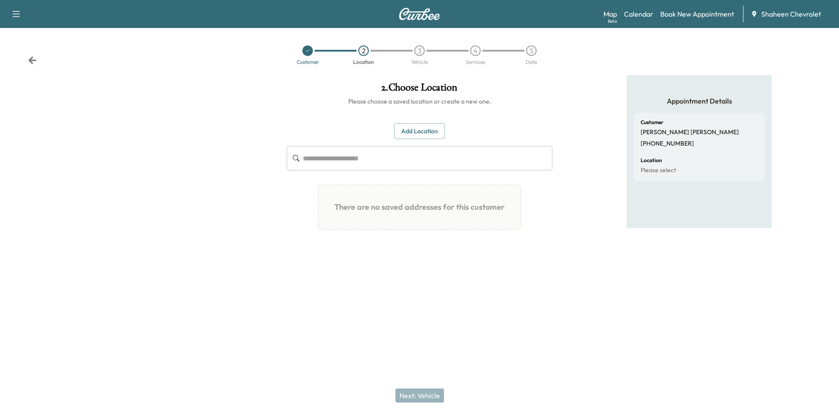
click at [411, 127] on button "Add Location" at bounding box center [419, 131] width 51 height 16
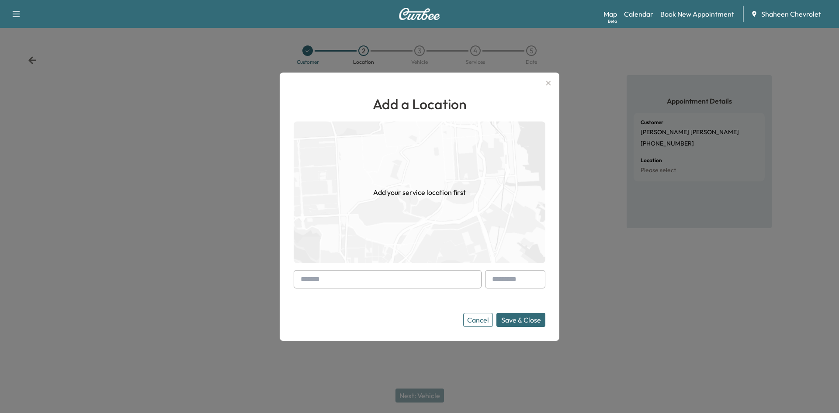
click at [354, 277] on input "text" at bounding box center [388, 279] width 188 height 18
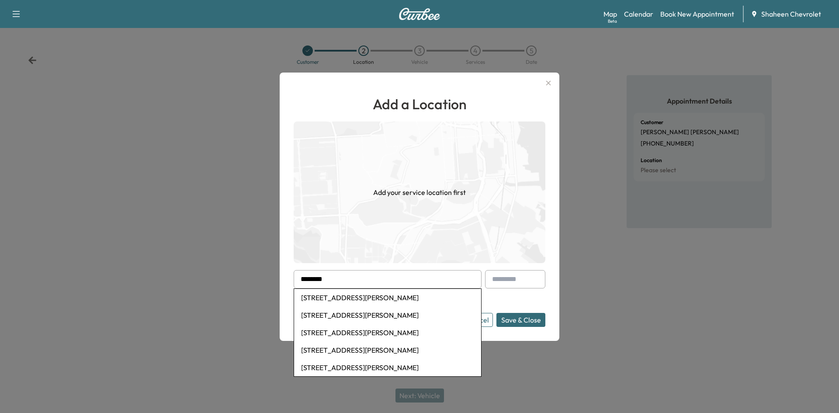
click at [350, 290] on li "[STREET_ADDRESS][PERSON_NAME]" at bounding box center [387, 297] width 187 height 17
type input "**********"
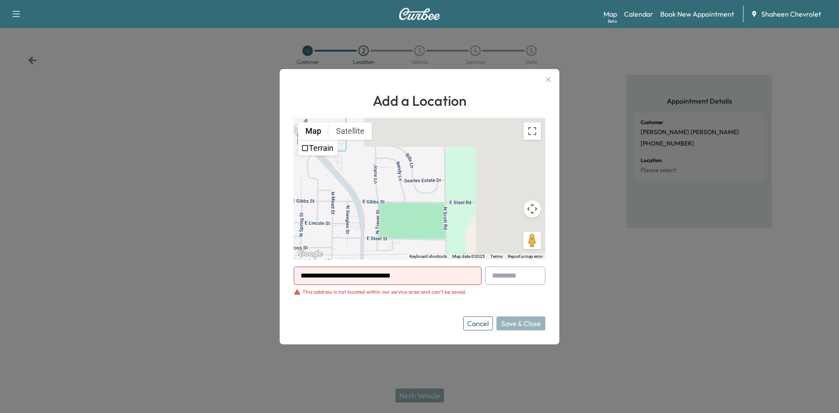
click at [549, 80] on icon "button" at bounding box center [548, 79] width 5 height 5
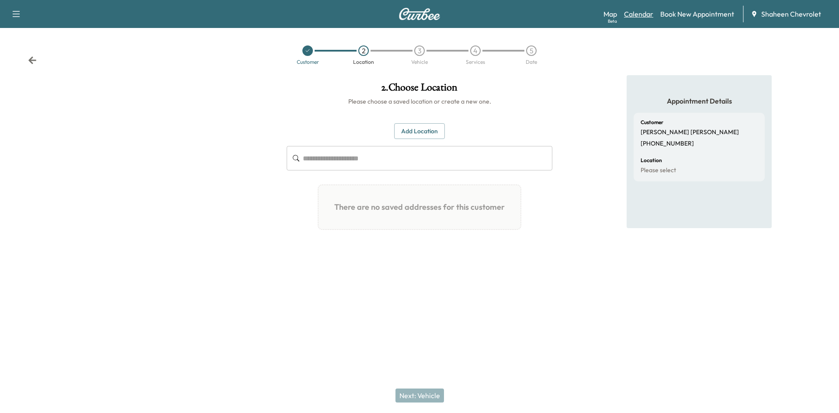
click at [643, 11] on link "Calendar" at bounding box center [638, 14] width 29 height 10
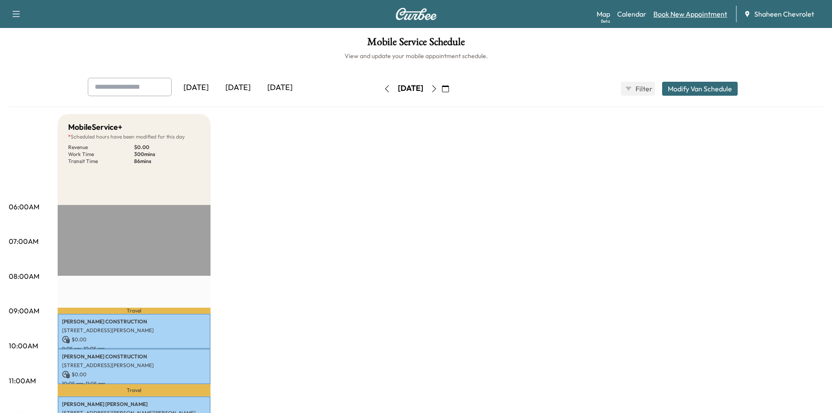
click at [668, 13] on link "Book New Appointment" at bounding box center [691, 14] width 74 height 10
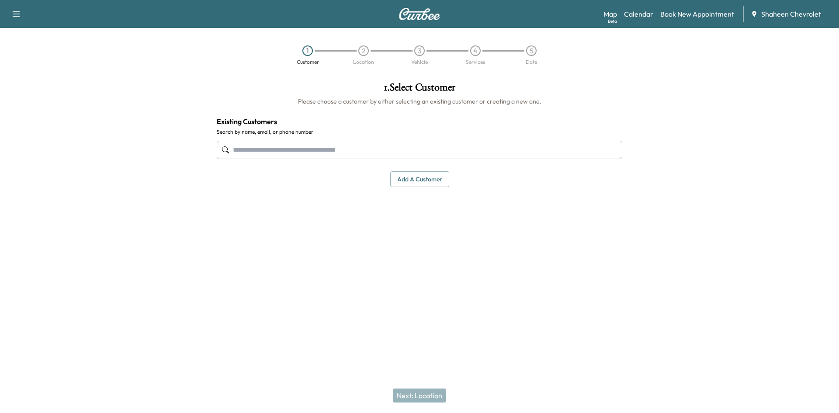
click at [358, 149] on input "text" at bounding box center [419, 150] width 405 height 18
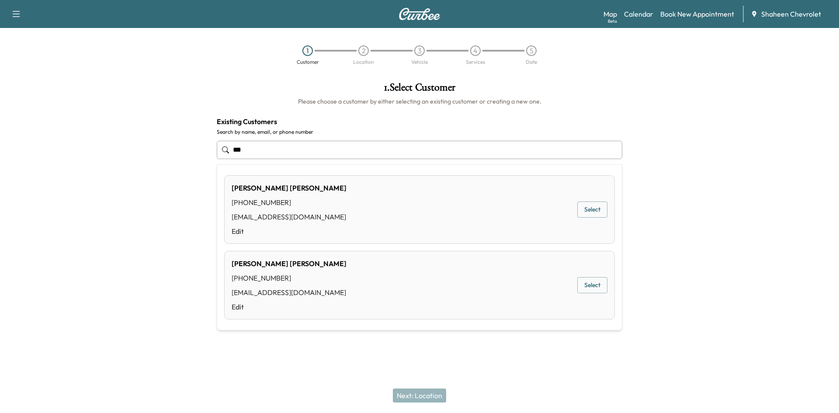
click at [353, 272] on div "[PERSON_NAME] [PHONE_NUMBER] [EMAIL_ADDRESS][DOMAIN_NAME] Edit Select" at bounding box center [419, 285] width 391 height 69
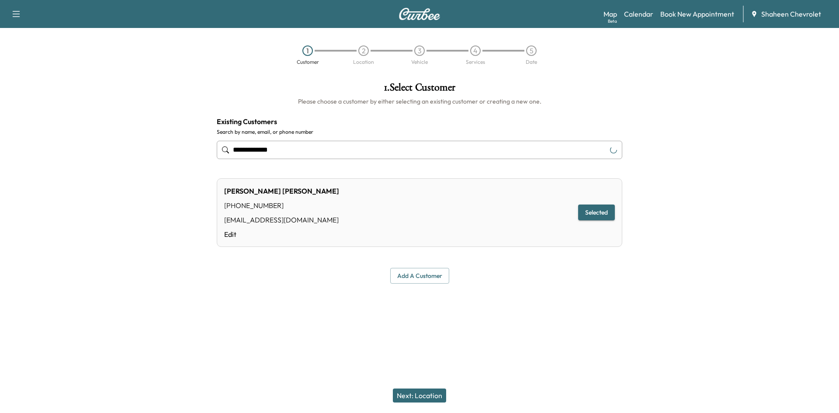
type input "**********"
click at [422, 402] on div "Next: Location" at bounding box center [419, 395] width 839 height 35
click at [422, 399] on button "Next: Location" at bounding box center [419, 395] width 53 height 14
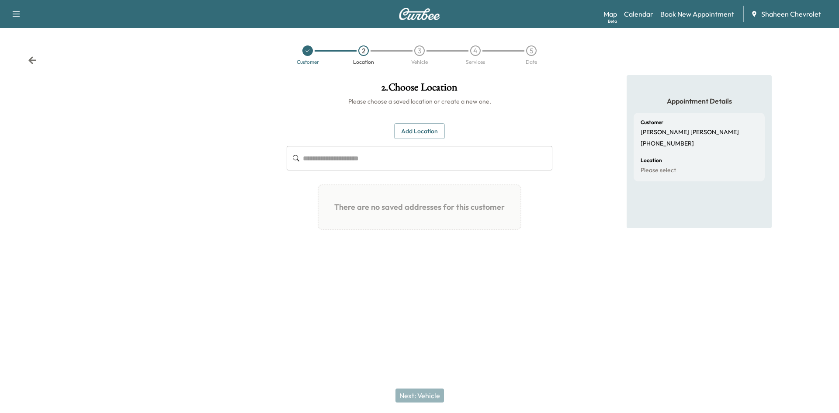
click at [400, 135] on button "Add Location" at bounding box center [419, 131] width 51 height 16
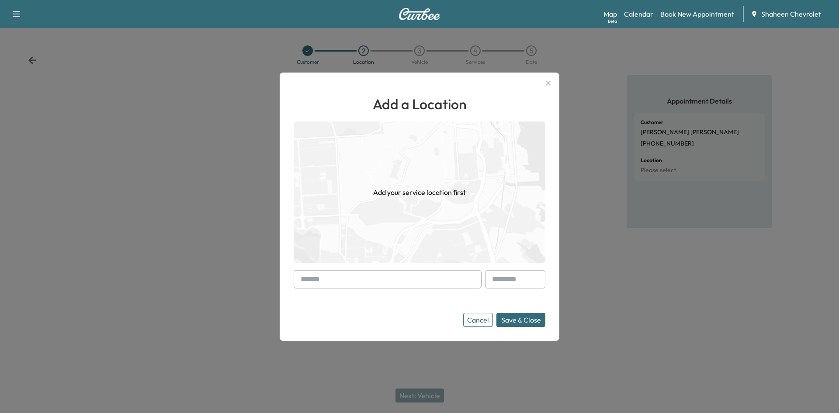
click at [359, 273] on input "text" at bounding box center [388, 279] width 188 height 18
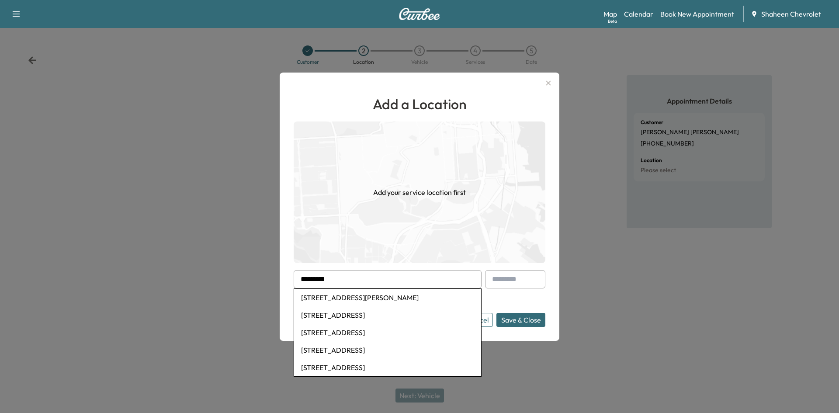
click at [356, 302] on li "[STREET_ADDRESS][PERSON_NAME]" at bounding box center [387, 297] width 187 height 17
type input "**********"
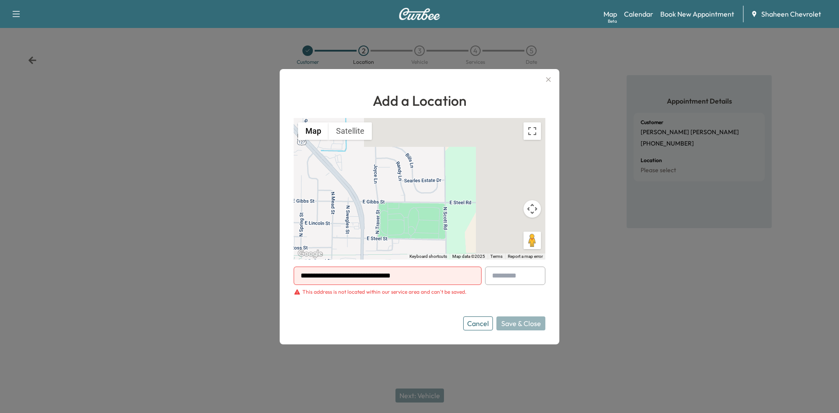
click at [552, 78] on icon "button" at bounding box center [548, 79] width 10 height 10
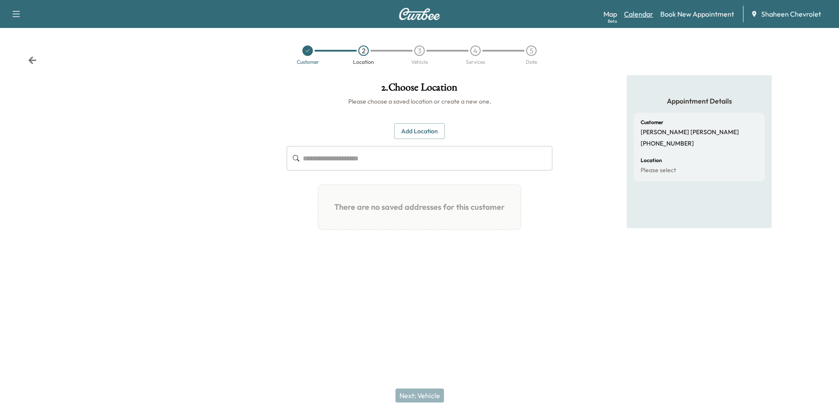
click at [636, 16] on link "Calendar" at bounding box center [638, 14] width 29 height 10
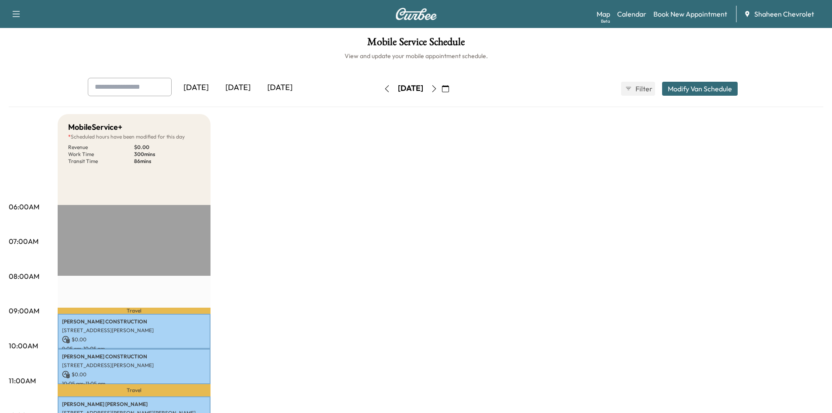
click at [699, 14] on link "Book New Appointment" at bounding box center [691, 14] width 74 height 10
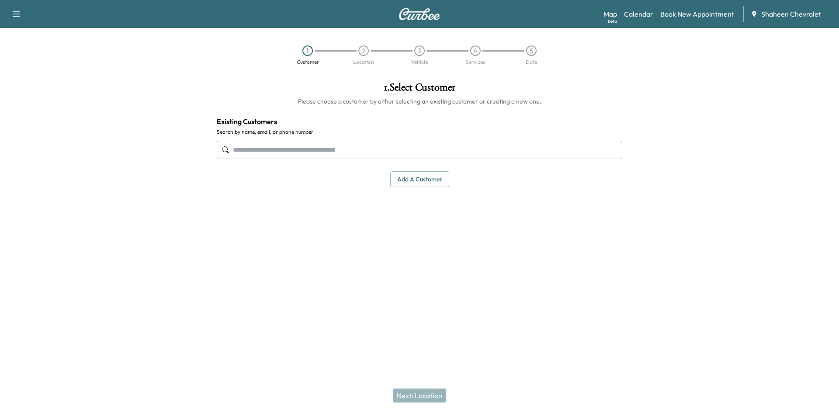
click at [357, 152] on input "text" at bounding box center [419, 150] width 405 height 18
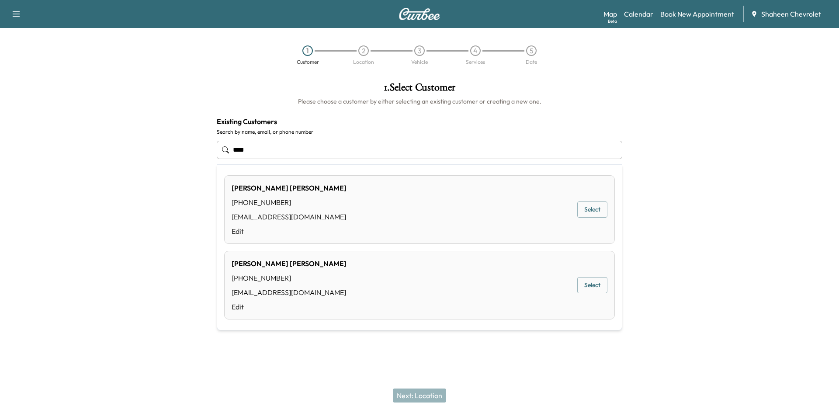
click at [592, 286] on button "Select" at bounding box center [592, 285] width 30 height 16
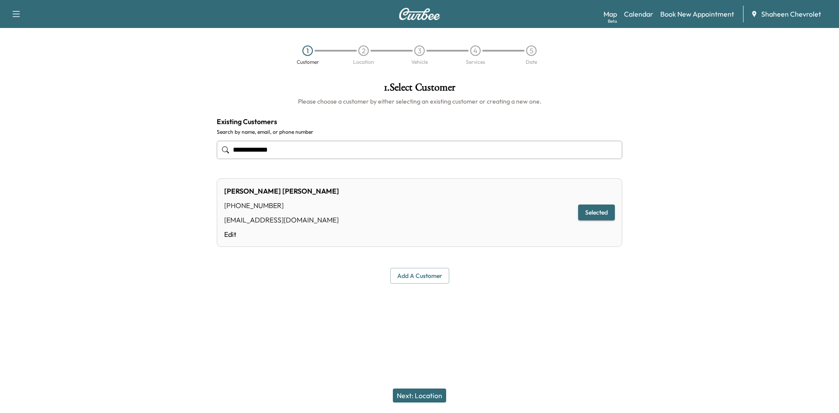
type input "**********"
click at [431, 400] on button "Next: Location" at bounding box center [419, 395] width 53 height 14
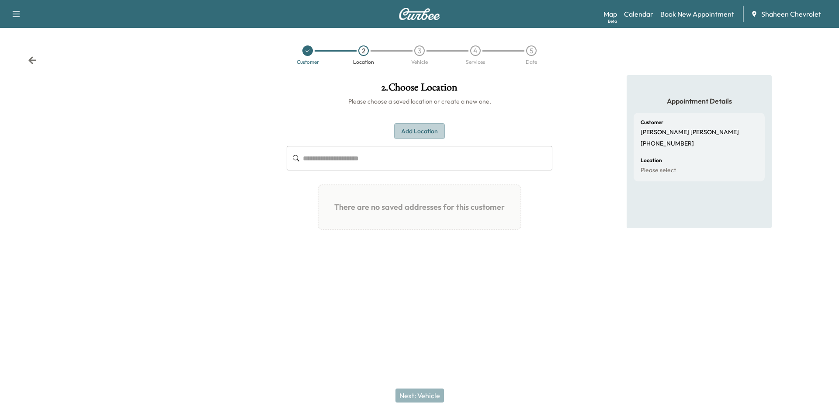
click at [406, 135] on button "Add Location" at bounding box center [419, 131] width 51 height 16
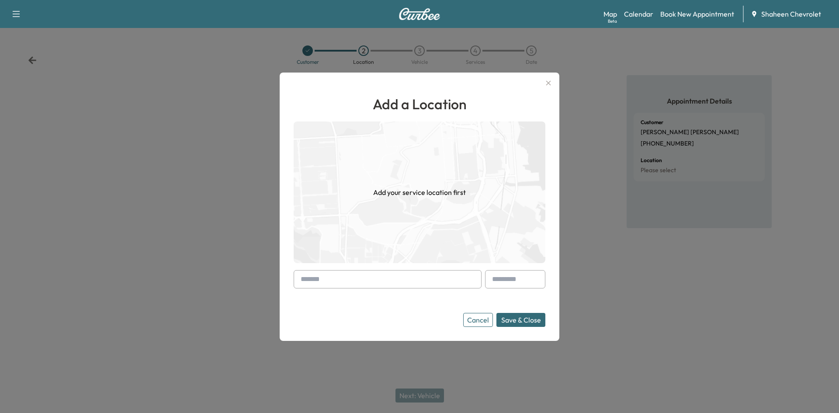
click at [348, 282] on input "text" at bounding box center [388, 279] width 188 height 18
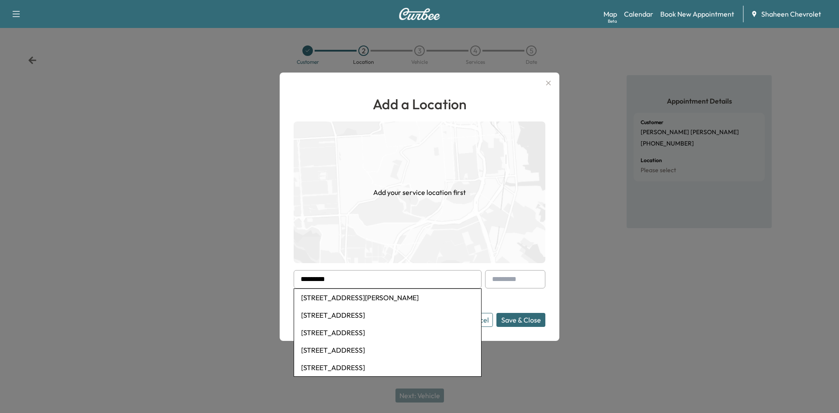
click at [345, 300] on li "[STREET_ADDRESS][PERSON_NAME]" at bounding box center [387, 297] width 187 height 17
type input "**********"
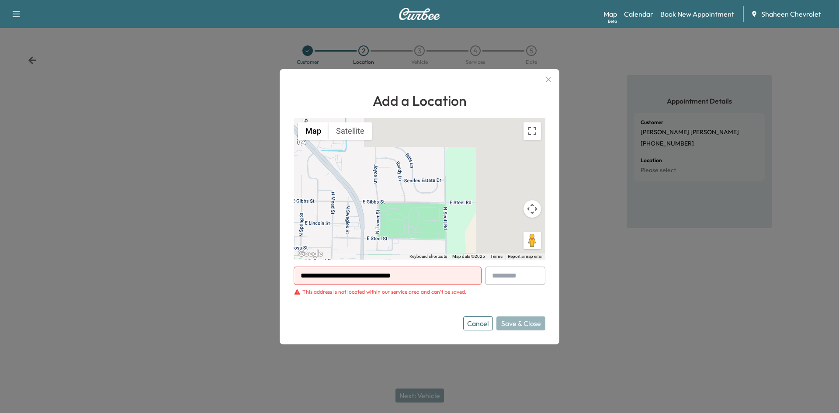
drag, startPoint x: 433, startPoint y: 226, endPoint x: 406, endPoint y: 180, distance: 53.2
click at [406, 180] on div "To activate drag with keyboard, press Alt + Enter. Once in keyboard drag state,…" at bounding box center [420, 189] width 252 height 142
drag, startPoint x: 404, startPoint y: 220, endPoint x: 339, endPoint y: 135, distance: 106.9
click at [339, 135] on div "To activate drag with keyboard, press Alt + Enter. Once in keyboard drag state,…" at bounding box center [420, 189] width 252 height 142
click at [533, 214] on button "Map camera controls" at bounding box center [531, 208] width 17 height 17
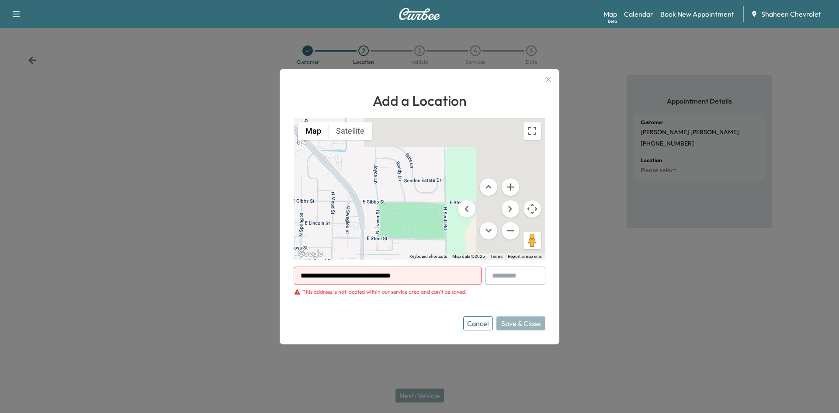
click at [533, 214] on button "Map camera controls" at bounding box center [531, 208] width 17 height 17
click at [533, 213] on button "Map camera controls" at bounding box center [531, 208] width 17 height 17
click at [511, 234] on button "Zoom out" at bounding box center [510, 230] width 17 height 17
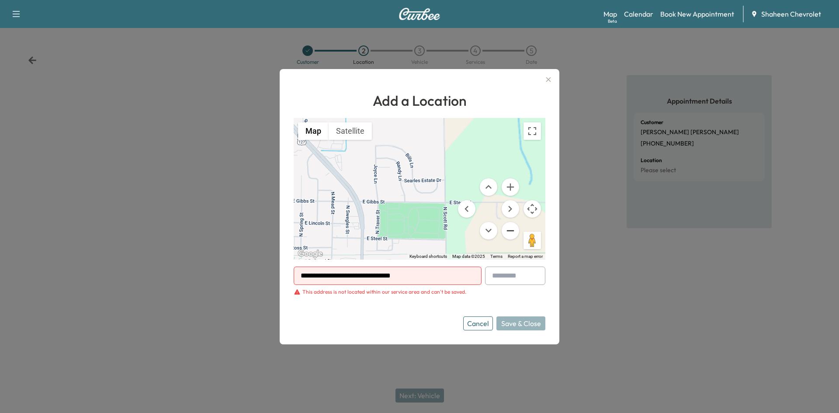
click at [511, 234] on button "Zoom out" at bounding box center [510, 230] width 17 height 17
click at [510, 233] on button "Zoom out" at bounding box center [510, 230] width 17 height 17
click at [341, 130] on button "Satellite" at bounding box center [350, 130] width 43 height 17
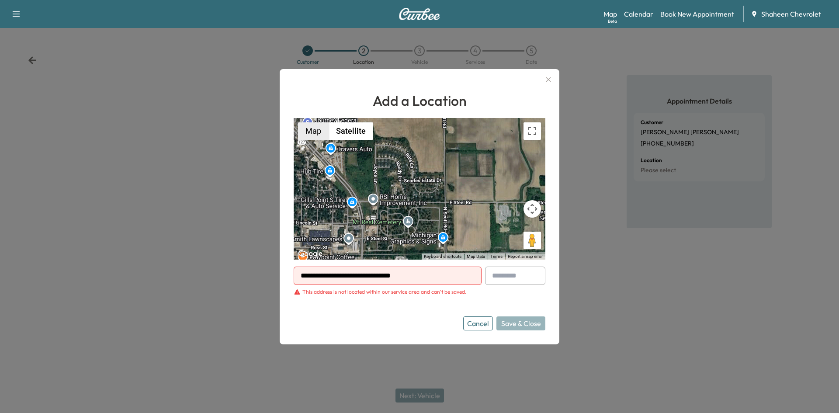
click at [301, 132] on button "Map" at bounding box center [313, 130] width 31 height 17
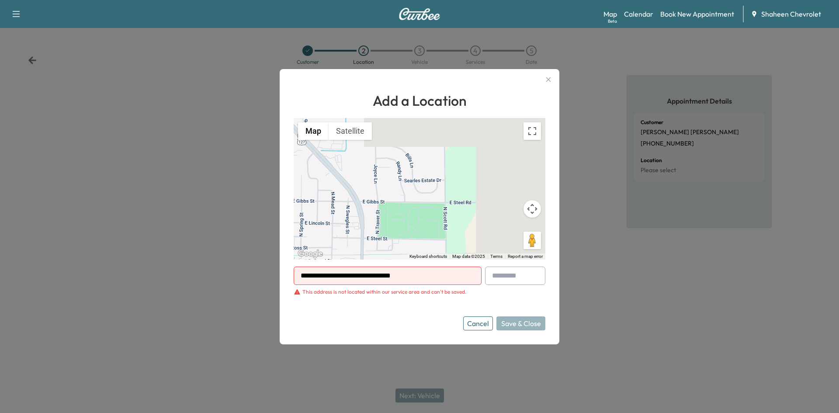
click at [550, 81] on icon "button" at bounding box center [548, 79] width 10 height 10
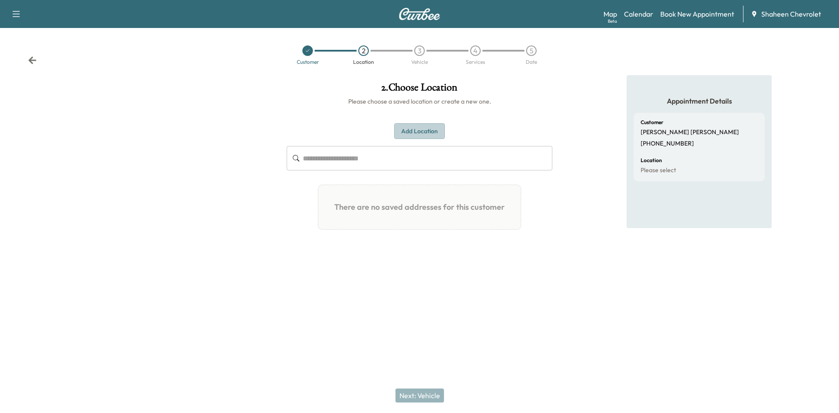
click at [421, 132] on button "Add Location" at bounding box center [419, 131] width 51 height 16
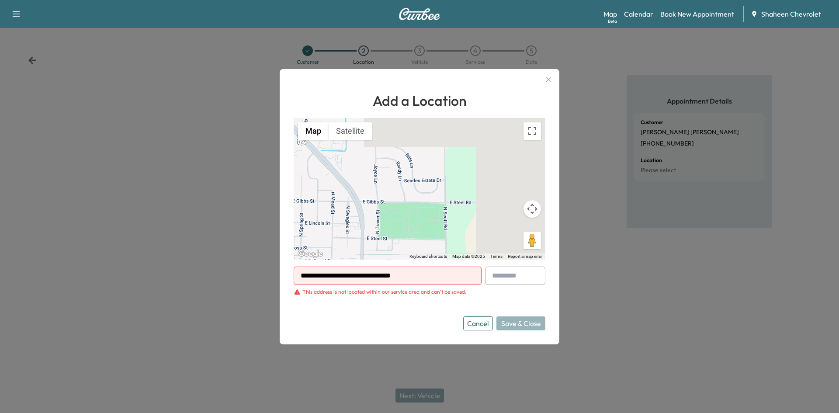
click at [411, 267] on input "**********" at bounding box center [388, 276] width 188 height 18
click at [474, 324] on button "Cancel" at bounding box center [478, 323] width 30 height 14
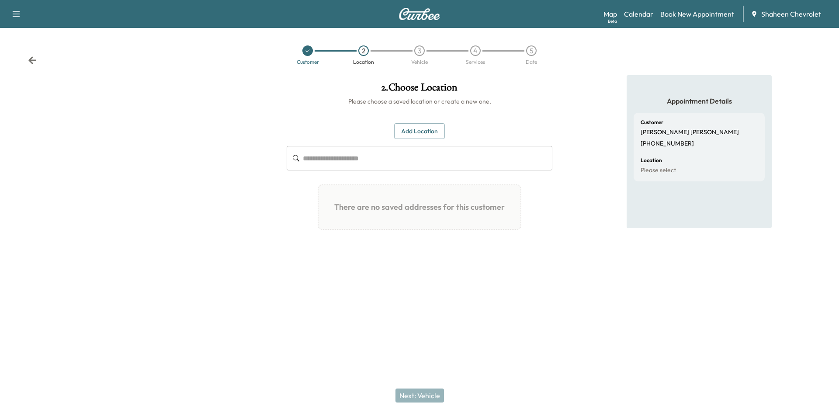
click at [623, 11] on div "Map Beta Calendar Book New Appointment Shaheen Chevrolet" at bounding box center [717, 14] width 229 height 17
click at [626, 13] on link "Calendar" at bounding box center [638, 14] width 29 height 10
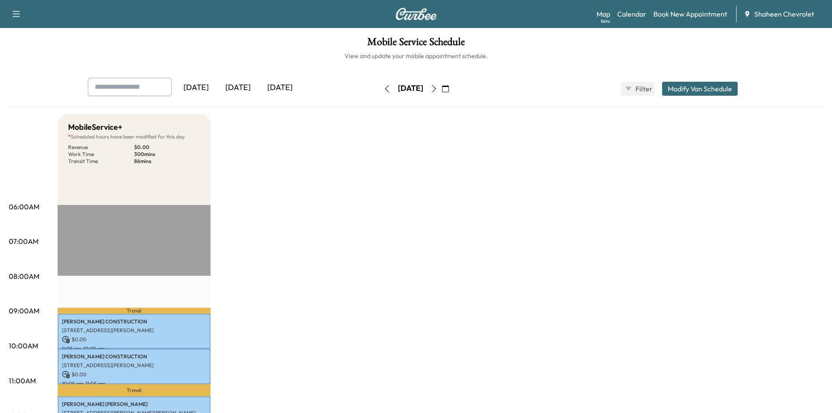
click at [19, 14] on icon "button" at bounding box center [16, 14] width 7 height 6
click at [26, 52] on button "Log Out" at bounding box center [30, 49] width 33 height 14
